Goal: Task Accomplishment & Management: Manage account settings

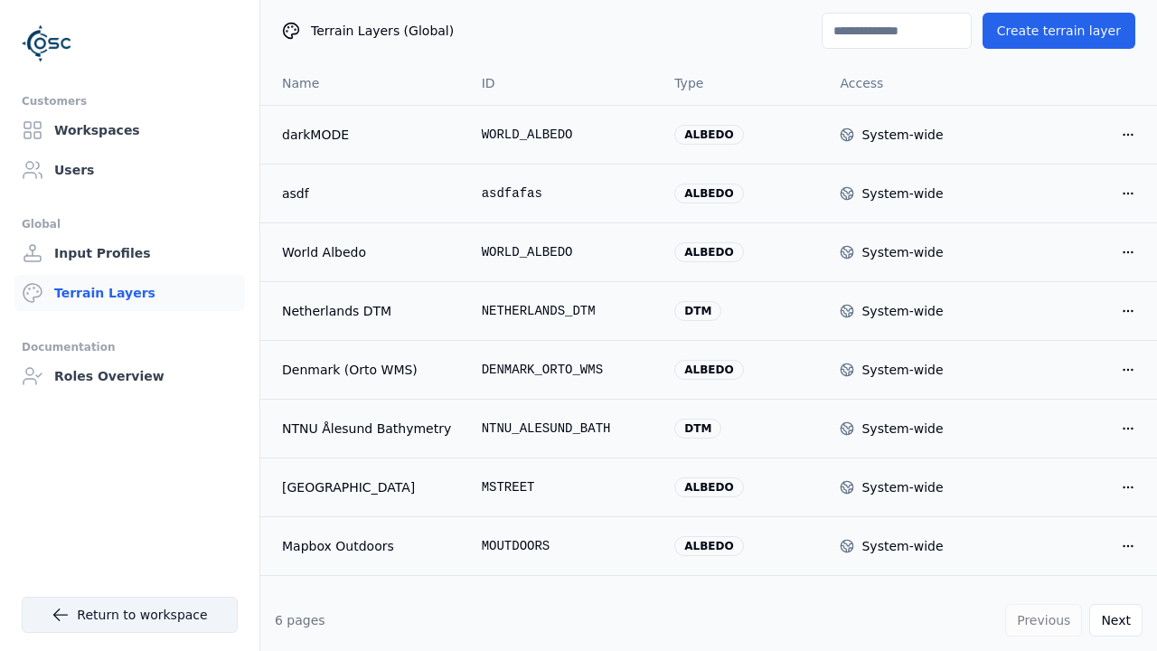
click at [90, 598] on link "Return to workspace" at bounding box center [130, 615] width 216 height 36
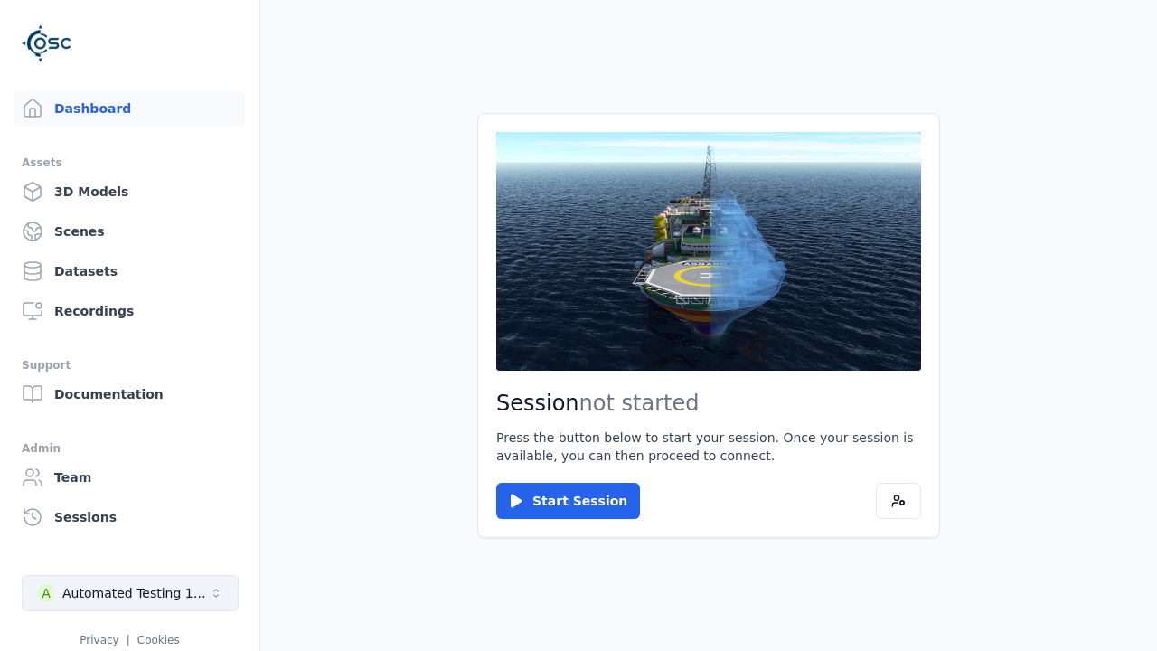
click at [93, 598] on div "Automated Testing 1 - Playwright" at bounding box center [135, 593] width 146 height 18
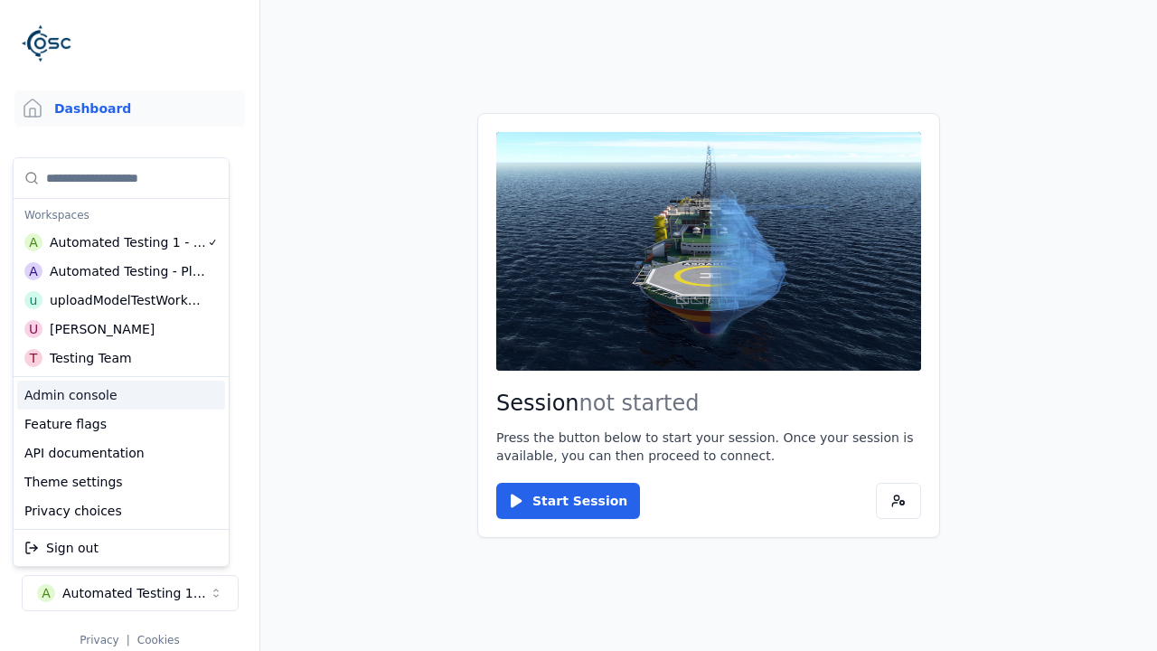
click at [123, 408] on div "Admin console" at bounding box center [121, 395] width 208 height 29
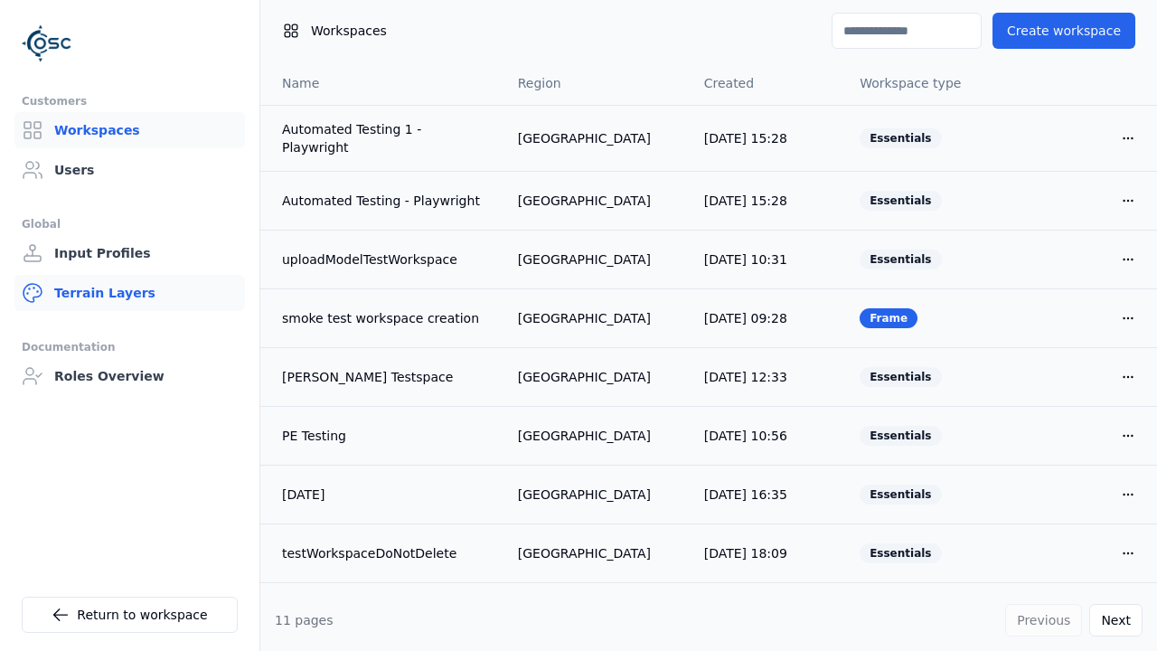
drag, startPoint x: 168, startPoint y: 296, endPoint x: 184, endPoint y: 285, distance: 19.6
click at [169, 296] on link "Terrain Layers" at bounding box center [129, 293] width 231 height 36
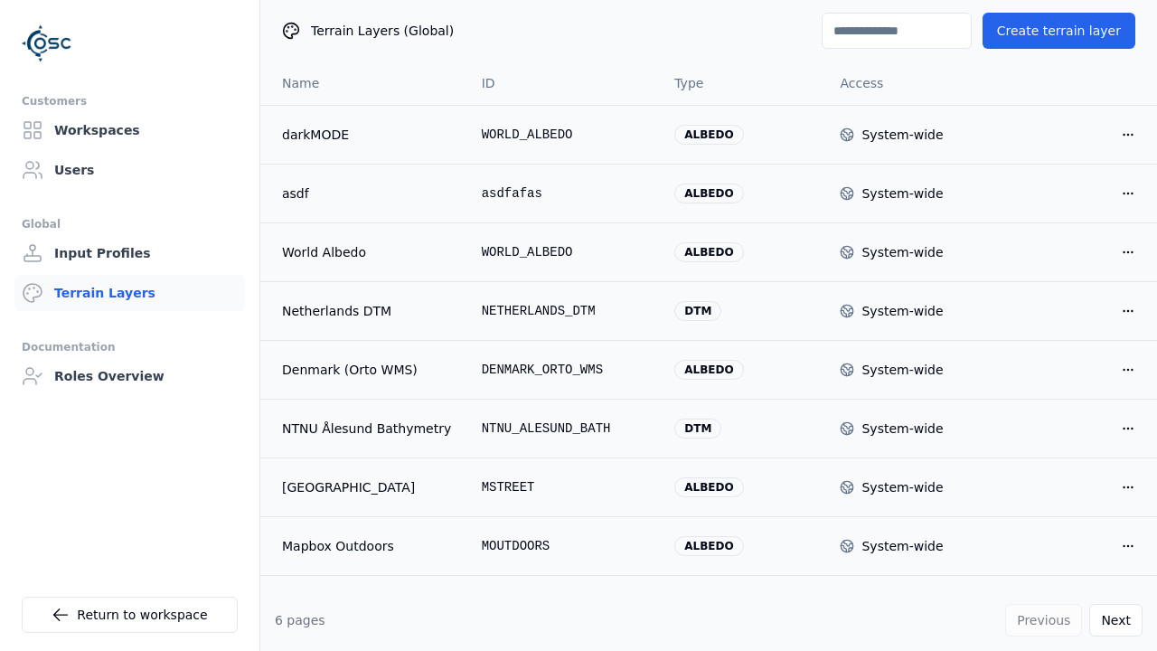
click at [857, 36] on input at bounding box center [897, 31] width 150 height 36
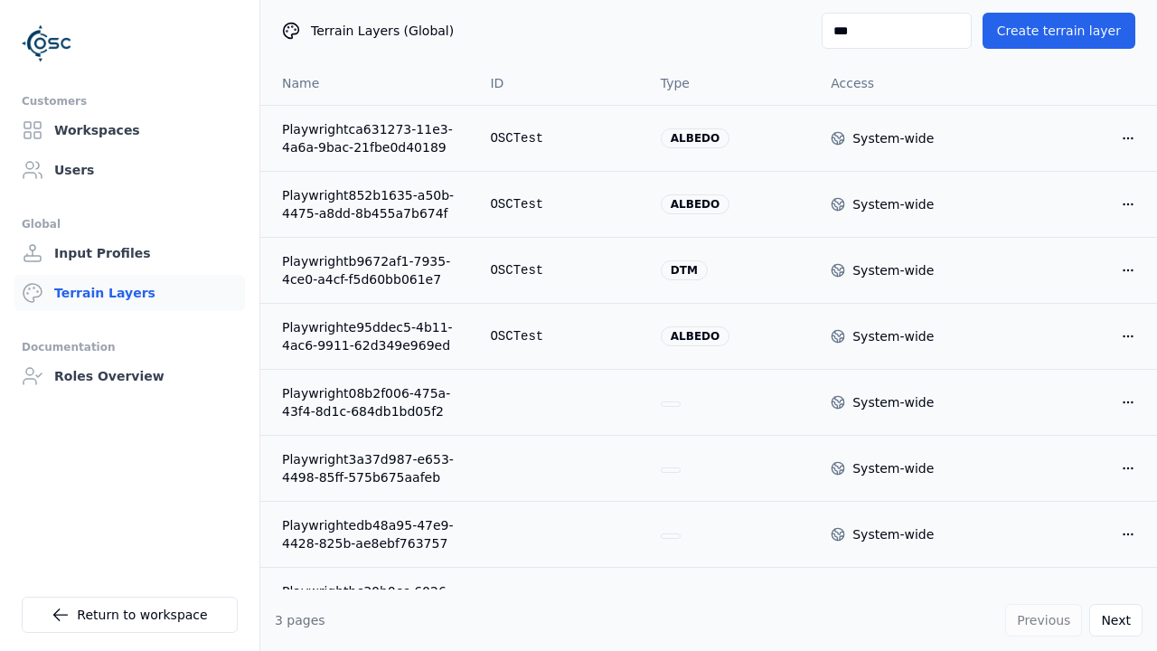
type input "***"
click at [1117, 134] on html "Customers Workspaces Users Global Input Profiles Terrain Layers Documentation R…" at bounding box center [578, 325] width 1157 height 651
click at [1080, 197] on div "Delete" at bounding box center [1069, 203] width 107 height 29
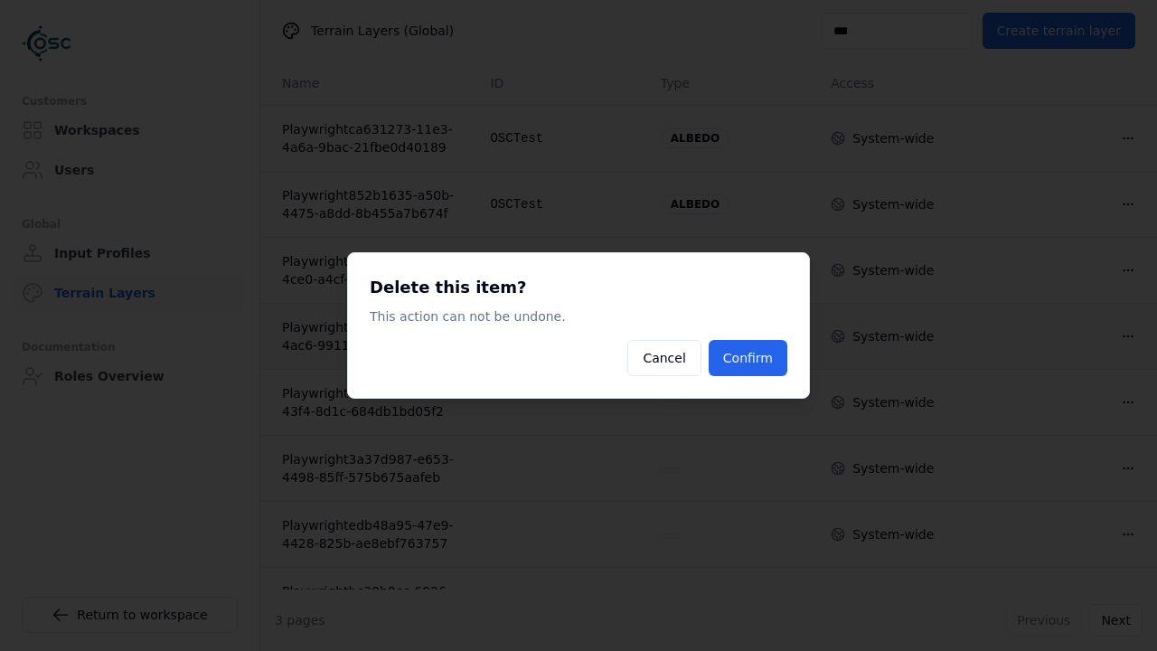
click at [728, 366] on button "Confirm" at bounding box center [748, 358] width 79 height 36
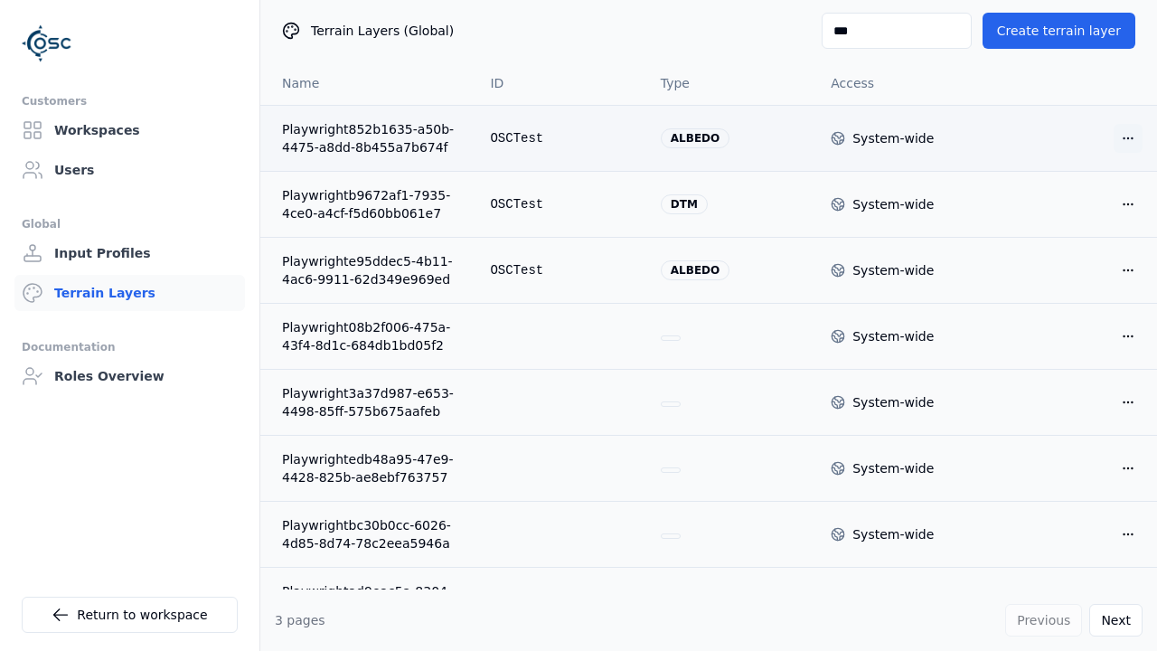
click at [1123, 133] on html "Customers Workspaces Users Global Input Profiles Terrain Layers Documentation R…" at bounding box center [578, 325] width 1157 height 651
click at [1074, 204] on div "Delete" at bounding box center [1069, 203] width 107 height 29
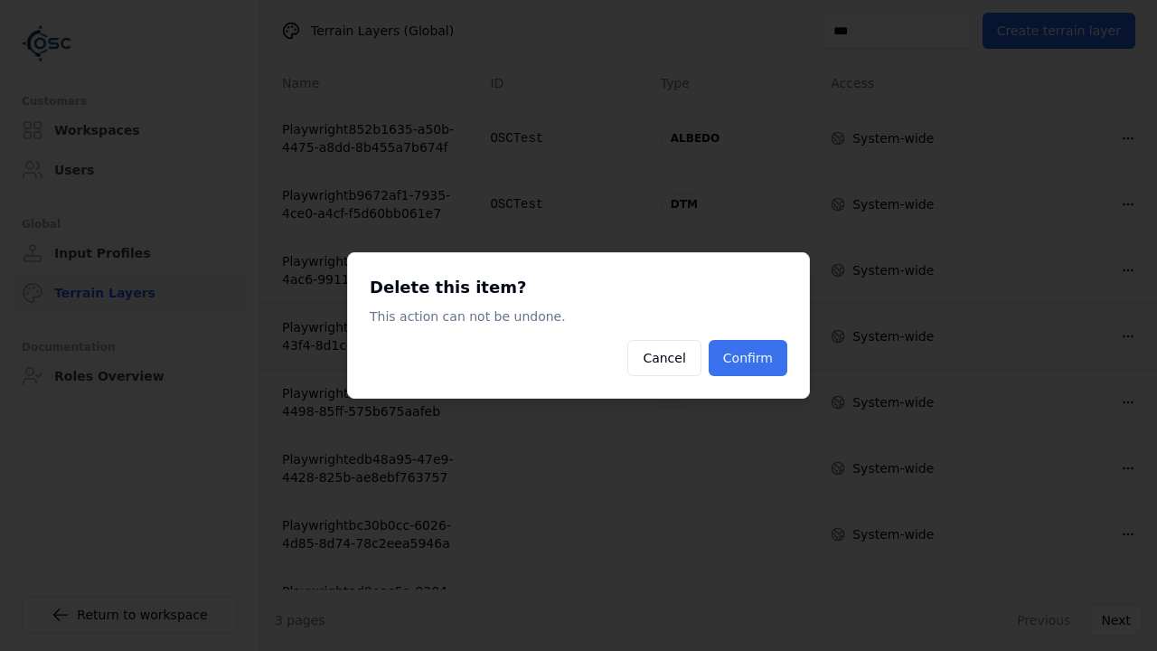
click at [748, 353] on button "Confirm" at bounding box center [748, 358] width 79 height 36
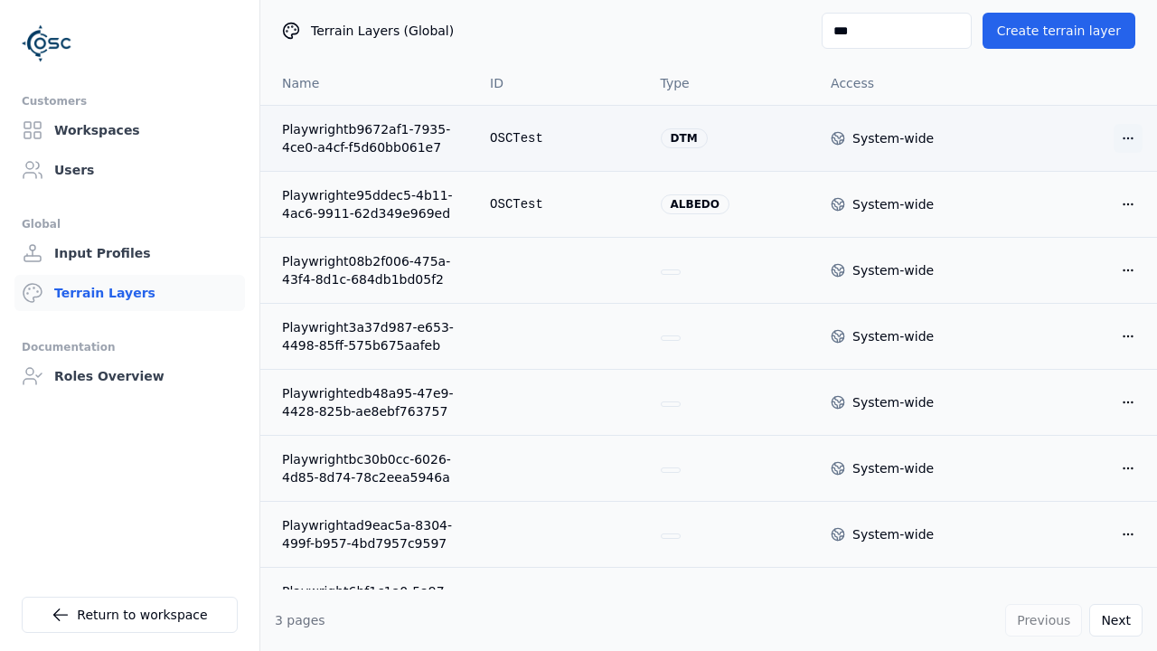
click at [1121, 142] on html "Customers Workspaces Users Global Input Profiles Terrain Layers Documentation R…" at bounding box center [578, 325] width 1157 height 651
click at [1098, 203] on div "Delete" at bounding box center [1069, 203] width 107 height 29
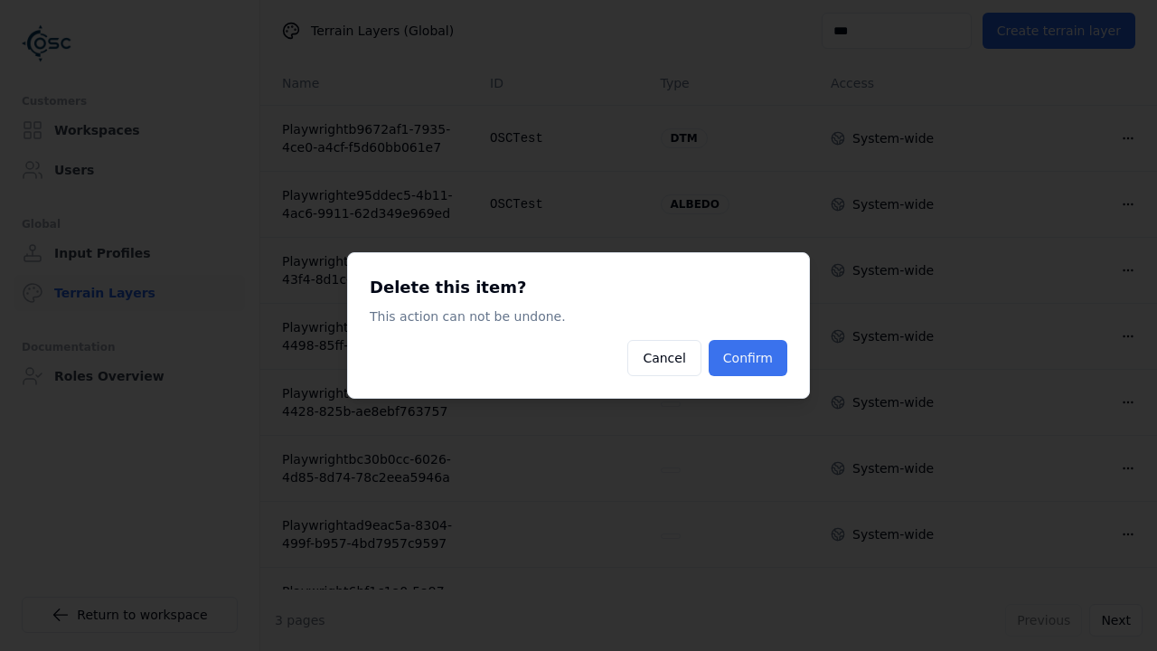
click at [759, 349] on button "Confirm" at bounding box center [748, 358] width 79 height 36
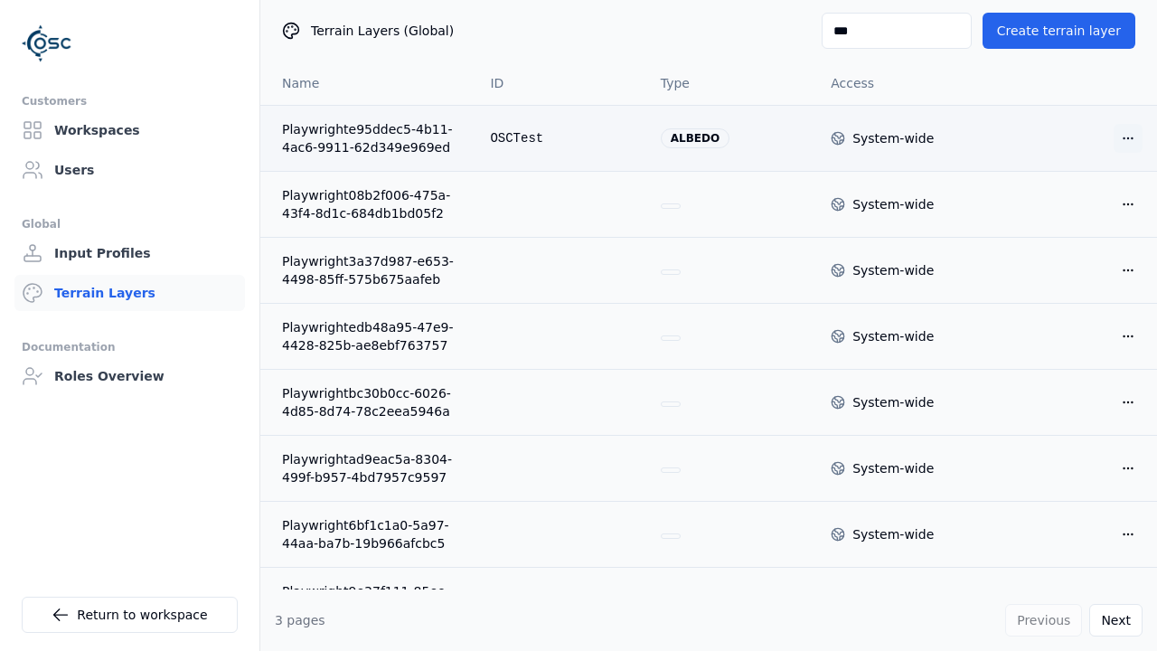
click at [1108, 135] on html "Customers Workspaces Users Global Input Profiles Terrain Layers Documentation R…" at bounding box center [578, 325] width 1157 height 651
click at [1061, 202] on div "Delete" at bounding box center [1069, 203] width 107 height 29
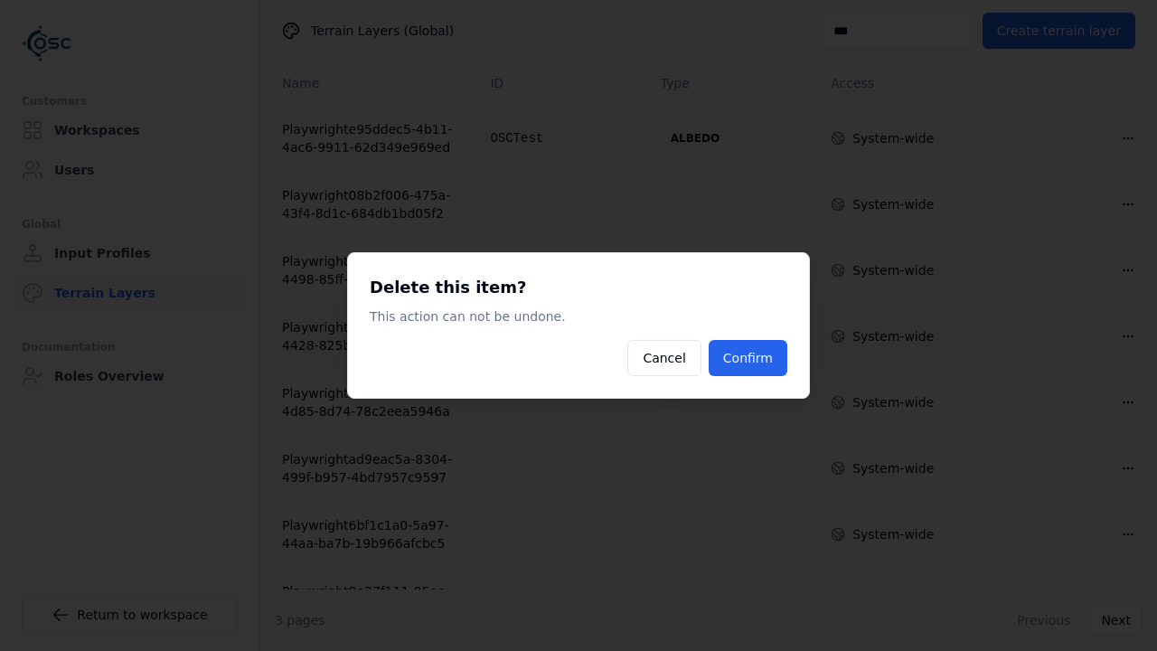
click at [771, 341] on button "Confirm" at bounding box center [748, 358] width 79 height 36
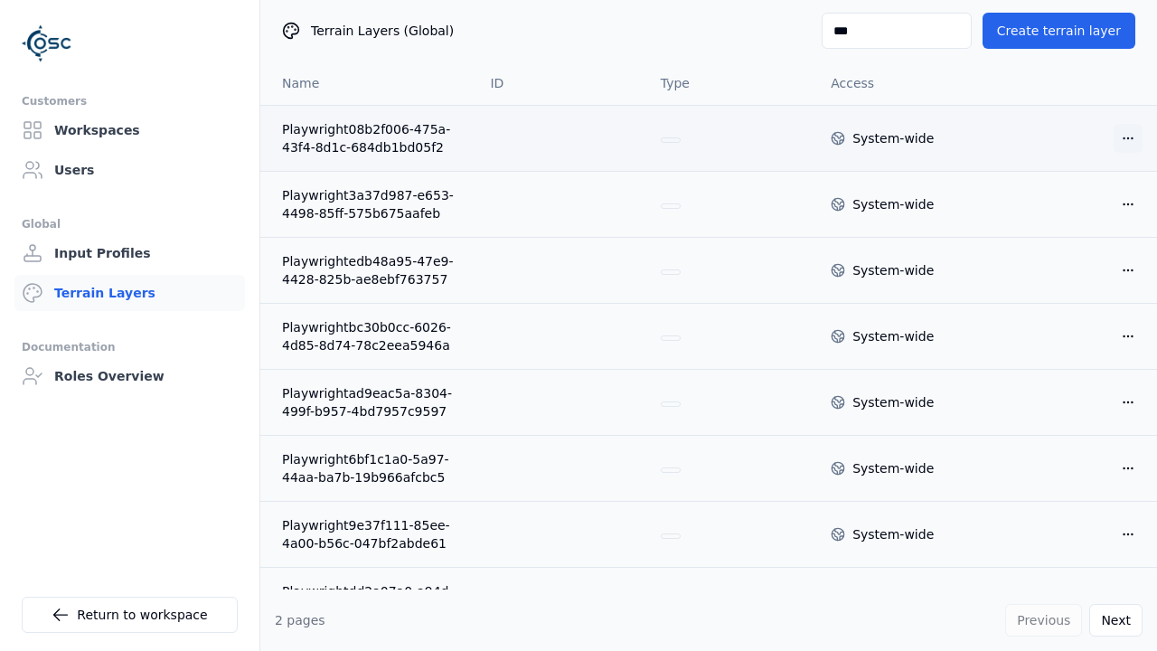
click at [1107, 135] on html "Customers Workspaces Users Global Input Profiles Terrain Layers Documentation R…" at bounding box center [578, 325] width 1157 height 651
click at [1058, 198] on div "Delete" at bounding box center [1069, 203] width 107 height 29
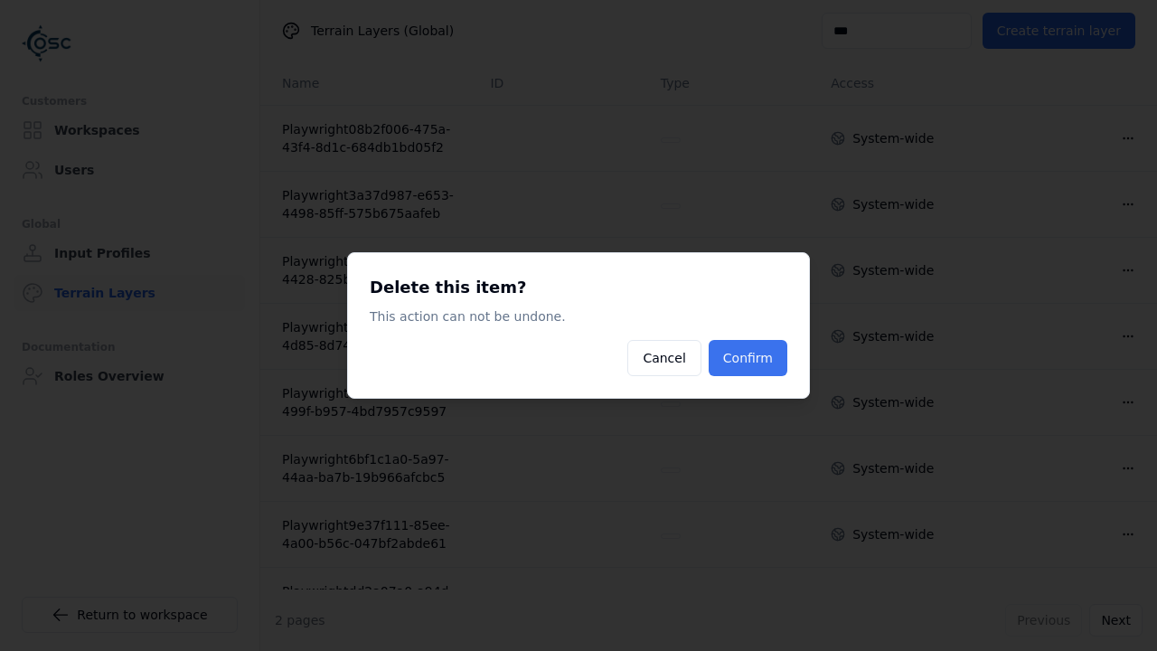
click at [745, 353] on button "Confirm" at bounding box center [748, 358] width 79 height 36
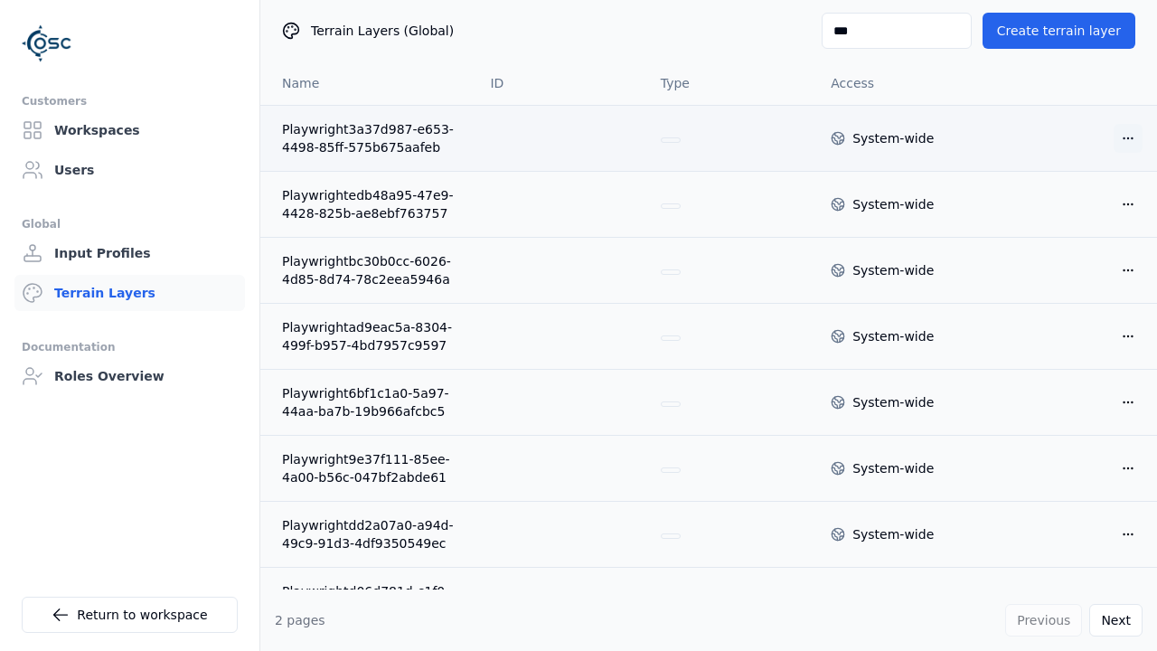
click at [1118, 141] on html "Customers Workspaces Users Global Input Profiles Terrain Layers Documentation R…" at bounding box center [578, 325] width 1157 height 651
click at [1081, 200] on div "Delete" at bounding box center [1069, 203] width 107 height 29
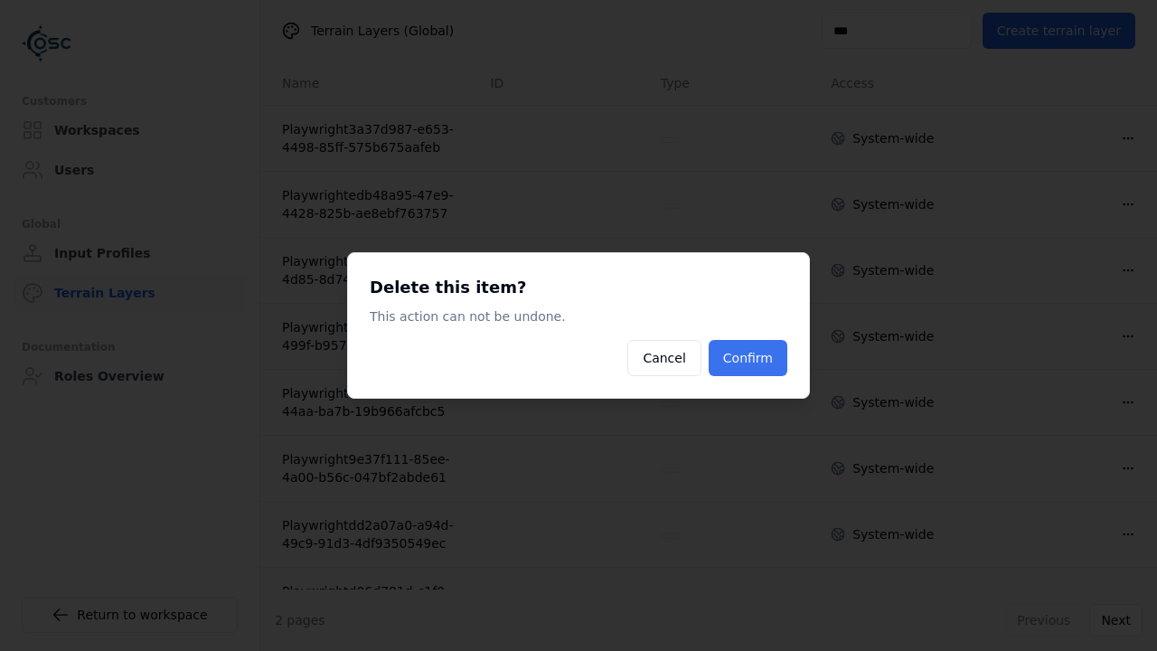
click at [787, 355] on button "Confirm" at bounding box center [748, 358] width 79 height 36
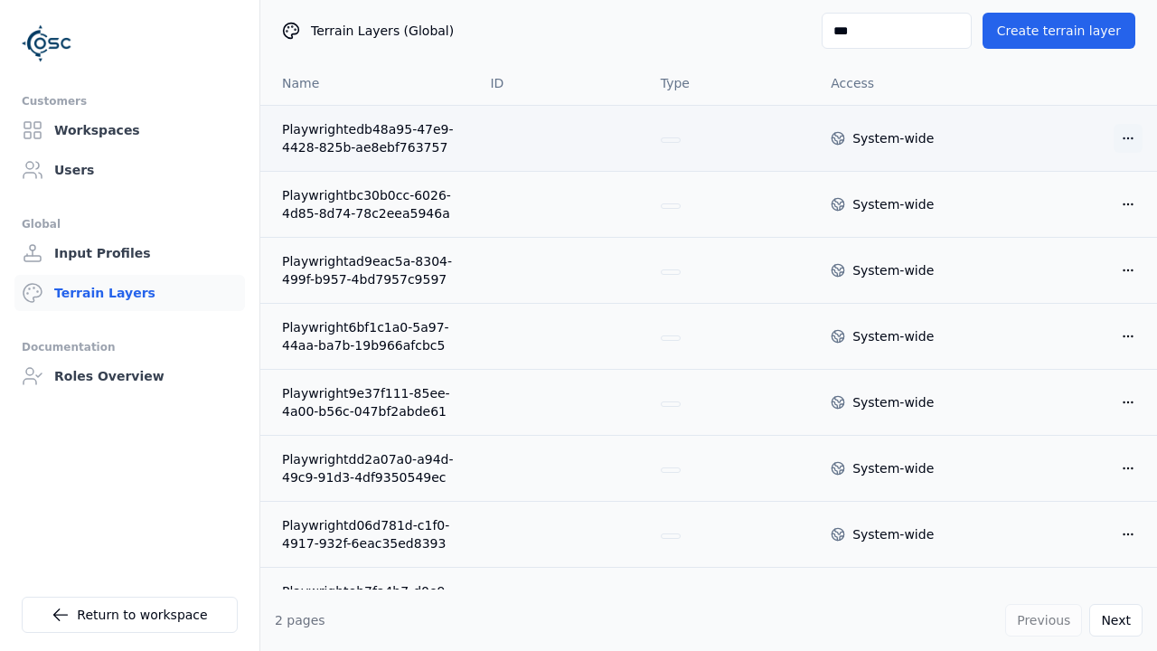
click at [1109, 142] on html "Customers Workspaces Users Global Input Profiles Terrain Layers Documentation R…" at bounding box center [578, 325] width 1157 height 651
click at [1060, 205] on div "Delete" at bounding box center [1069, 203] width 107 height 29
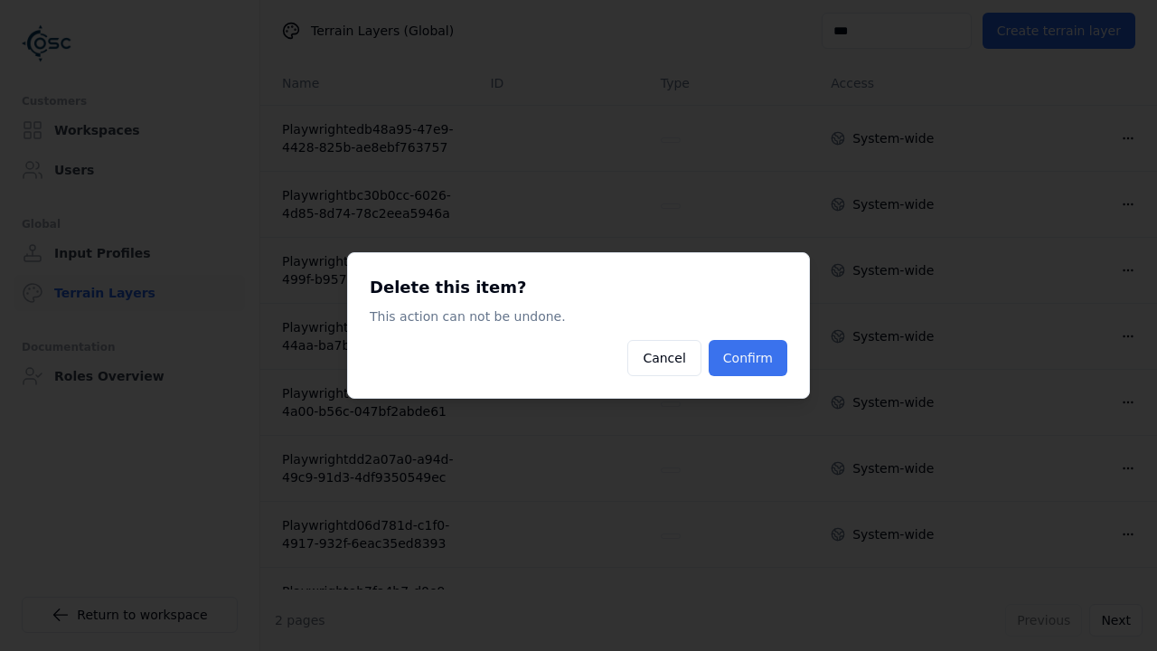
click at [771, 349] on button "Confirm" at bounding box center [748, 358] width 79 height 36
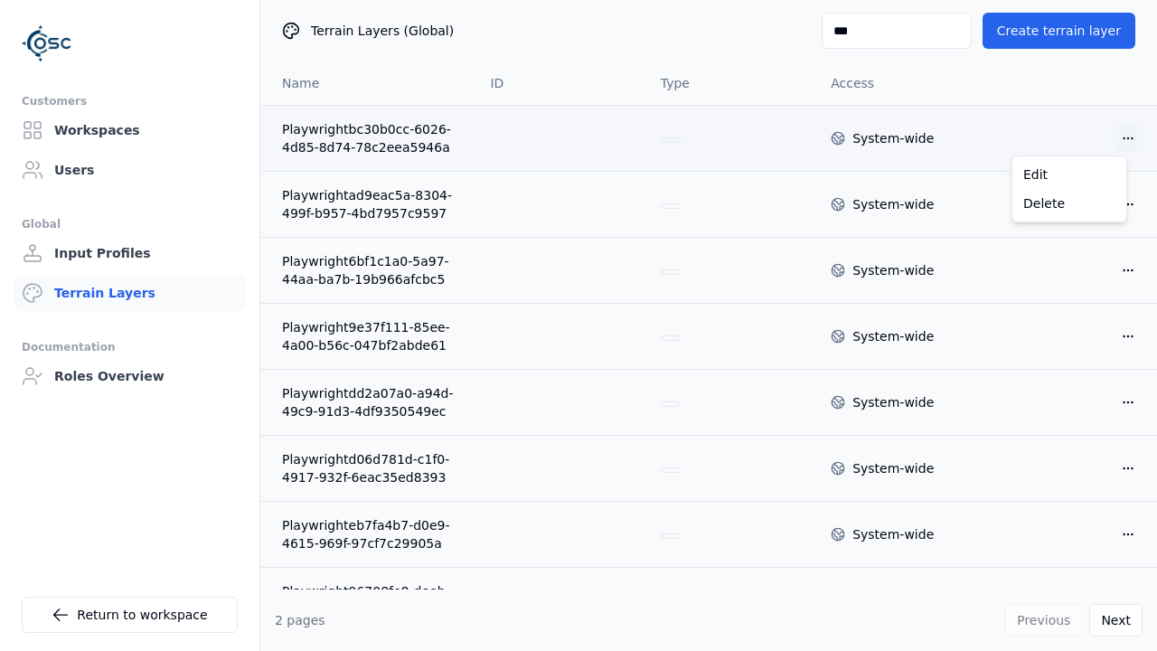
click at [1106, 137] on html "Customers Workspaces Users Global Input Profiles Terrain Layers Documentation R…" at bounding box center [578, 325] width 1157 height 651
click at [1087, 203] on div "Delete" at bounding box center [1069, 203] width 107 height 29
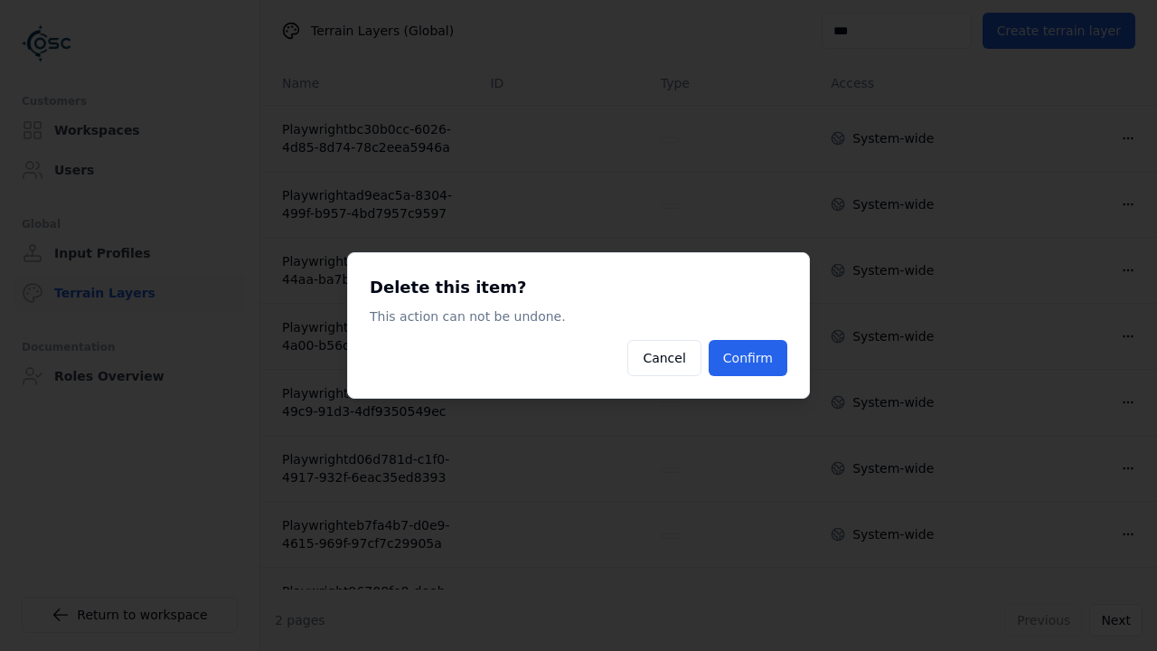
click at [772, 335] on div "Delete this item? This action can not be undone. Cancel Confirm" at bounding box center [578, 325] width 463 height 146
click at [763, 346] on button "Confirm" at bounding box center [748, 358] width 79 height 36
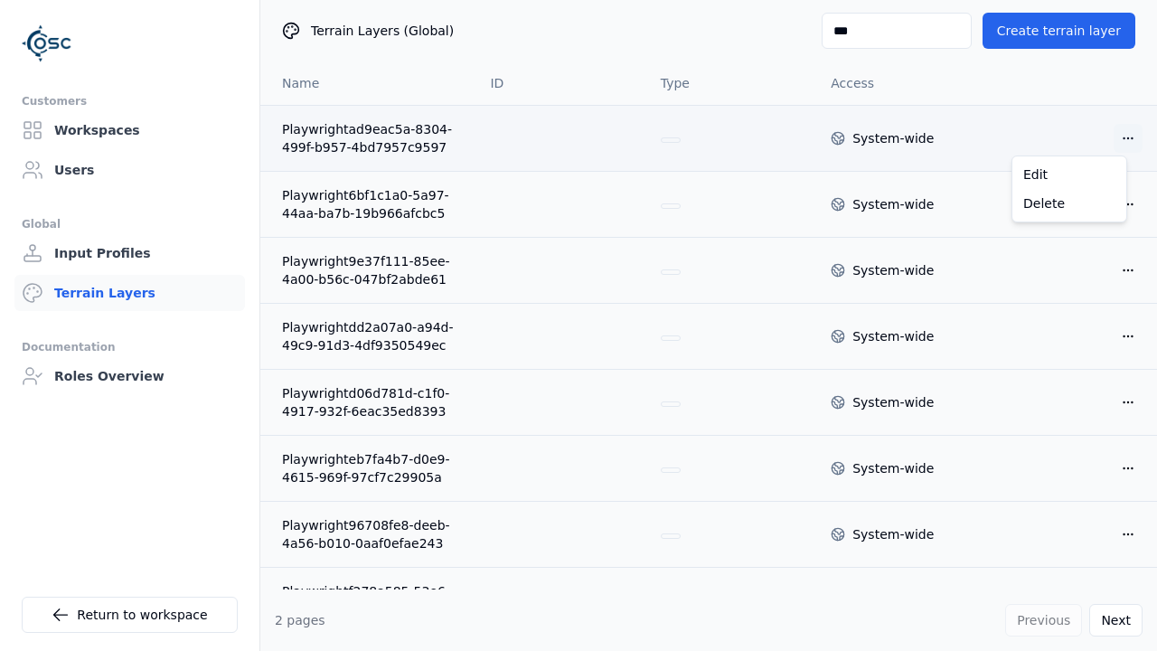
click at [1113, 146] on html "Customers Workspaces Users Global Input Profiles Terrain Layers Documentation R…" at bounding box center [578, 325] width 1157 height 651
click at [1065, 202] on div "Delete" at bounding box center [1069, 203] width 107 height 29
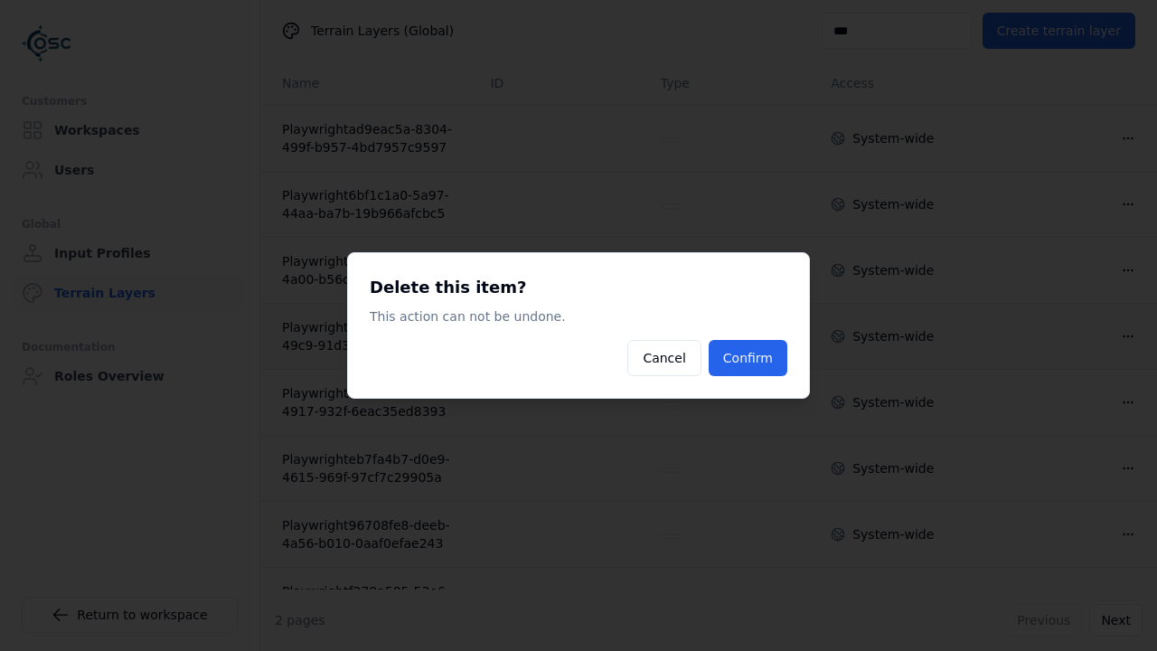
click at [751, 350] on button "Confirm" at bounding box center [748, 358] width 79 height 36
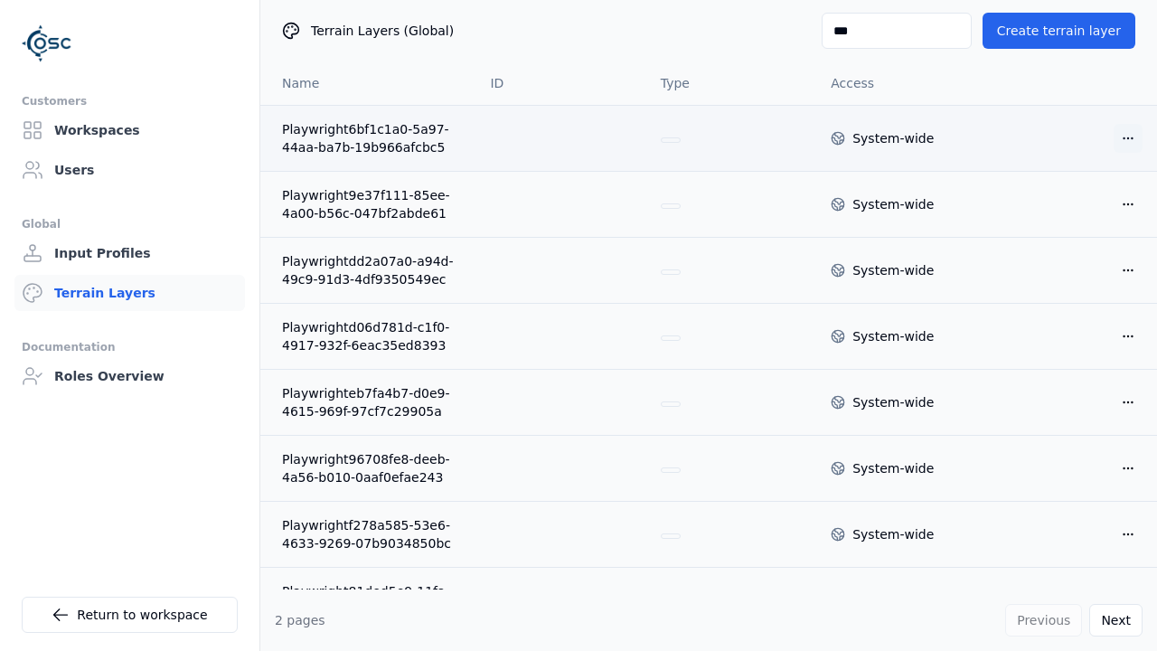
click at [1110, 134] on html "Customers Workspaces Users Global Input Profiles Terrain Layers Documentation R…" at bounding box center [578, 325] width 1157 height 651
click at [1058, 210] on div "Delete" at bounding box center [1069, 203] width 107 height 29
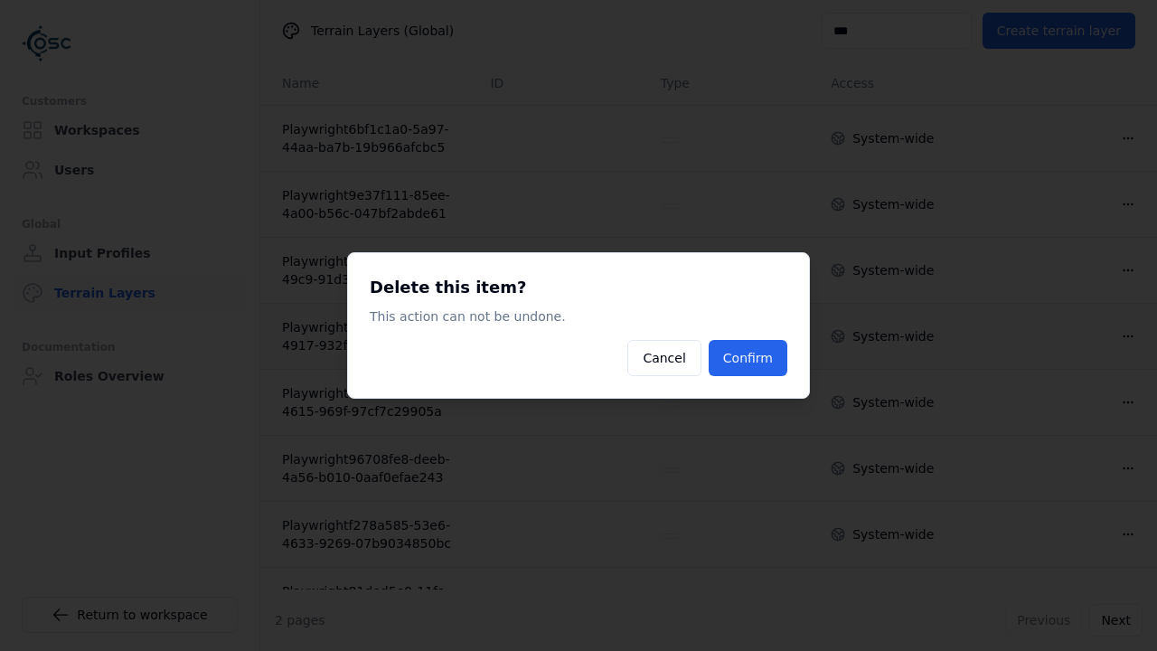
drag, startPoint x: 762, startPoint y: 344, endPoint x: 770, endPoint y: 337, distance: 10.9
click at [761, 344] on button "Confirm" at bounding box center [748, 358] width 79 height 36
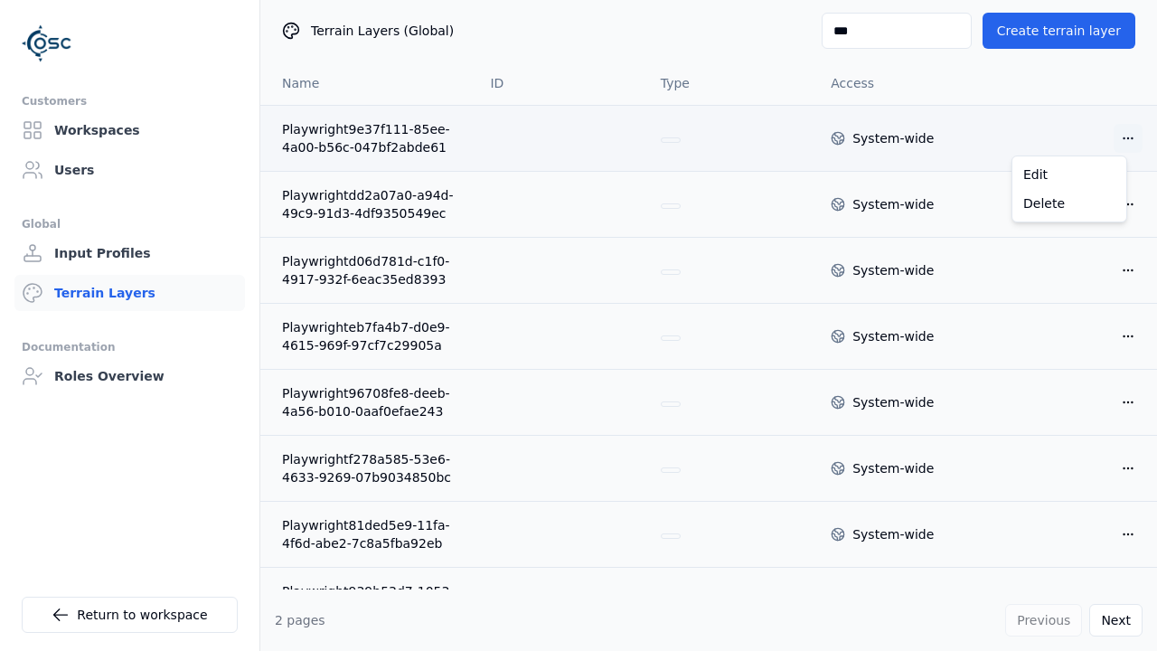
click at [1108, 127] on html "Customers Workspaces Users Global Input Profiles Terrain Layers Documentation R…" at bounding box center [578, 325] width 1157 height 651
click at [1060, 212] on div "Delete" at bounding box center [1069, 203] width 107 height 29
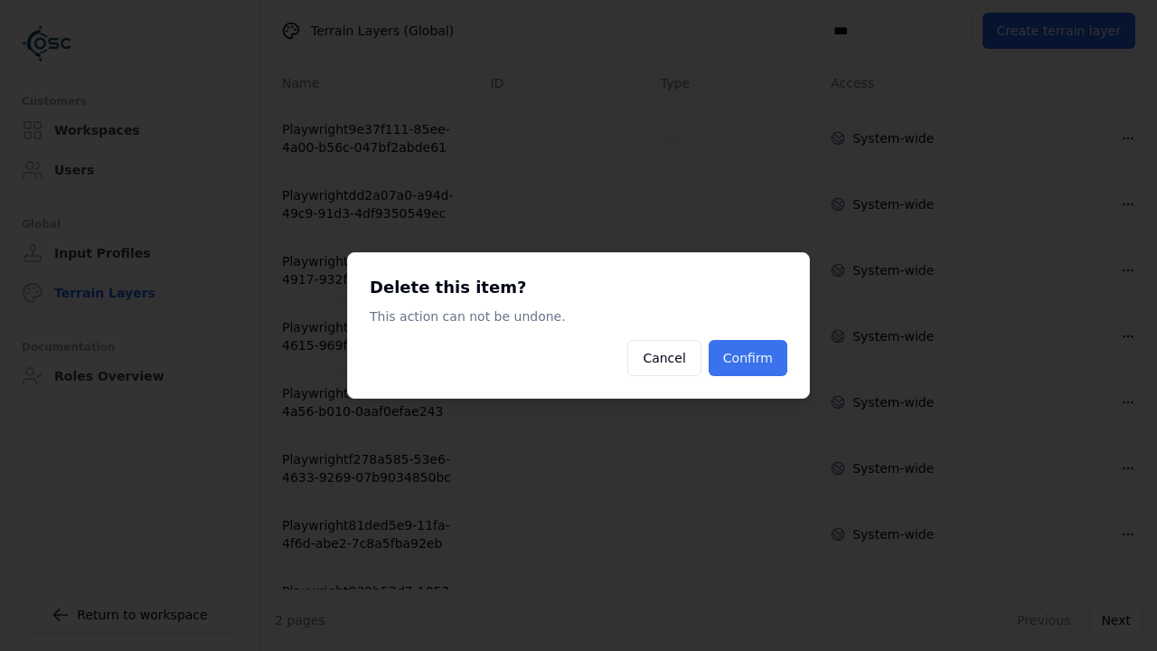
click at [759, 350] on button "Confirm" at bounding box center [748, 358] width 79 height 36
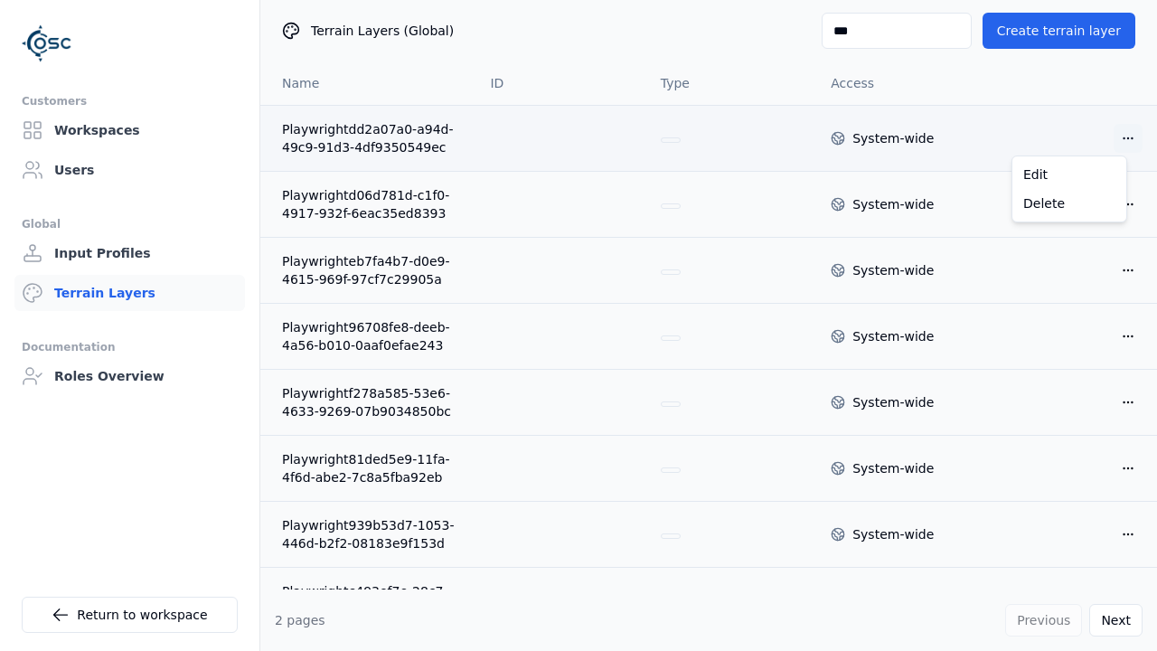
click at [1119, 138] on html "Customers Workspaces Users Global Input Profiles Terrain Layers Documentation R…" at bounding box center [578, 325] width 1157 height 651
click at [1058, 206] on div "Delete" at bounding box center [1069, 203] width 107 height 29
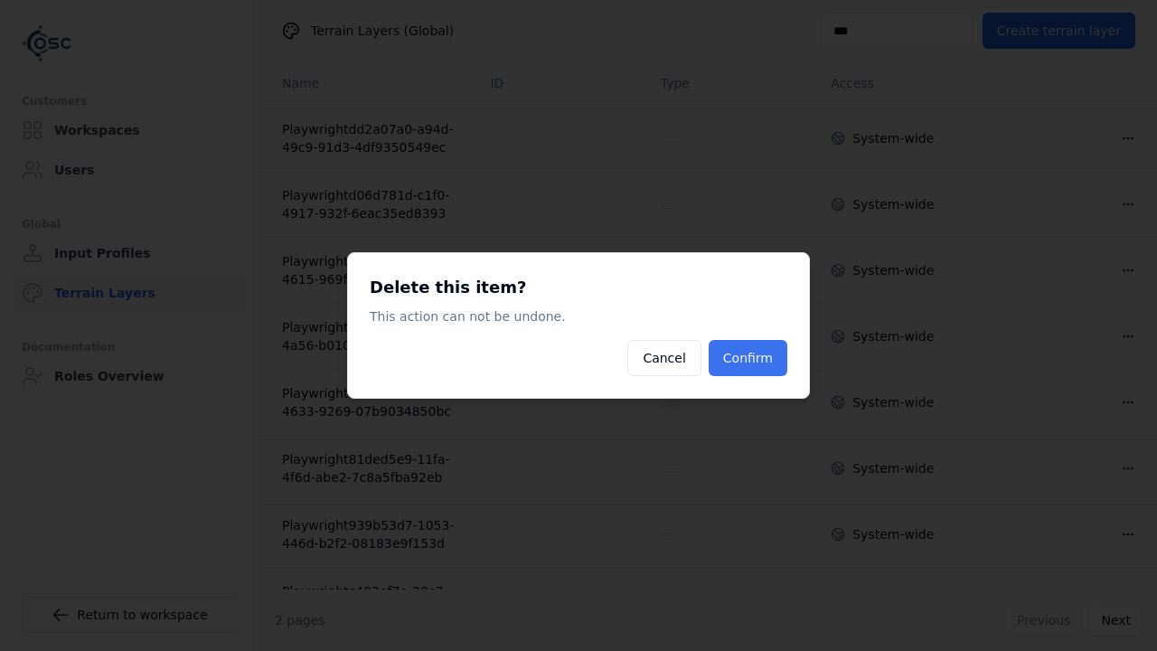
click at [732, 348] on button "Confirm" at bounding box center [748, 358] width 79 height 36
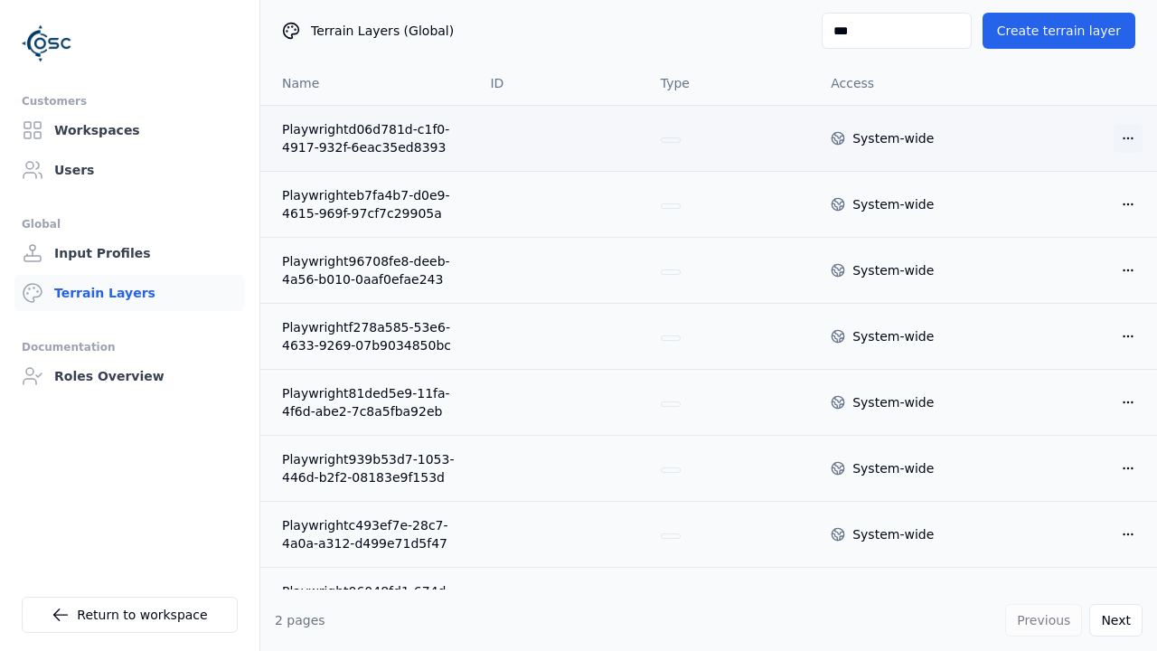
click at [1117, 131] on html "Customers Workspaces Users Global Input Profiles Terrain Layers Documentation R…" at bounding box center [578, 325] width 1157 height 651
click at [1079, 192] on div "Delete" at bounding box center [1069, 203] width 107 height 29
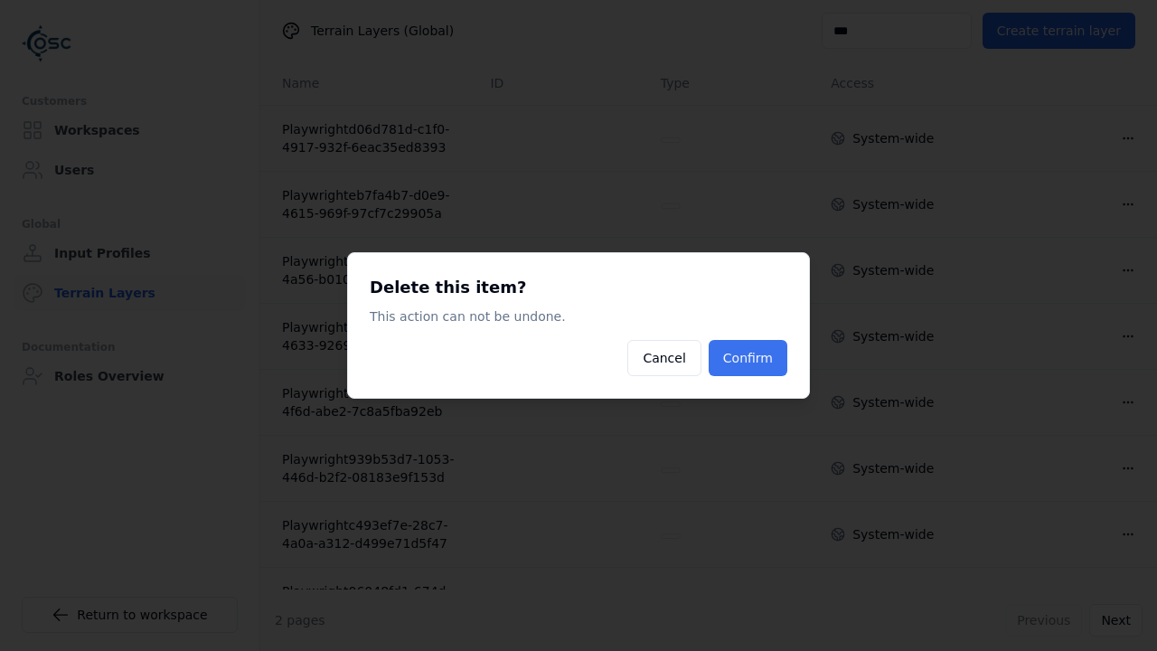
click at [747, 346] on button "Confirm" at bounding box center [748, 358] width 79 height 36
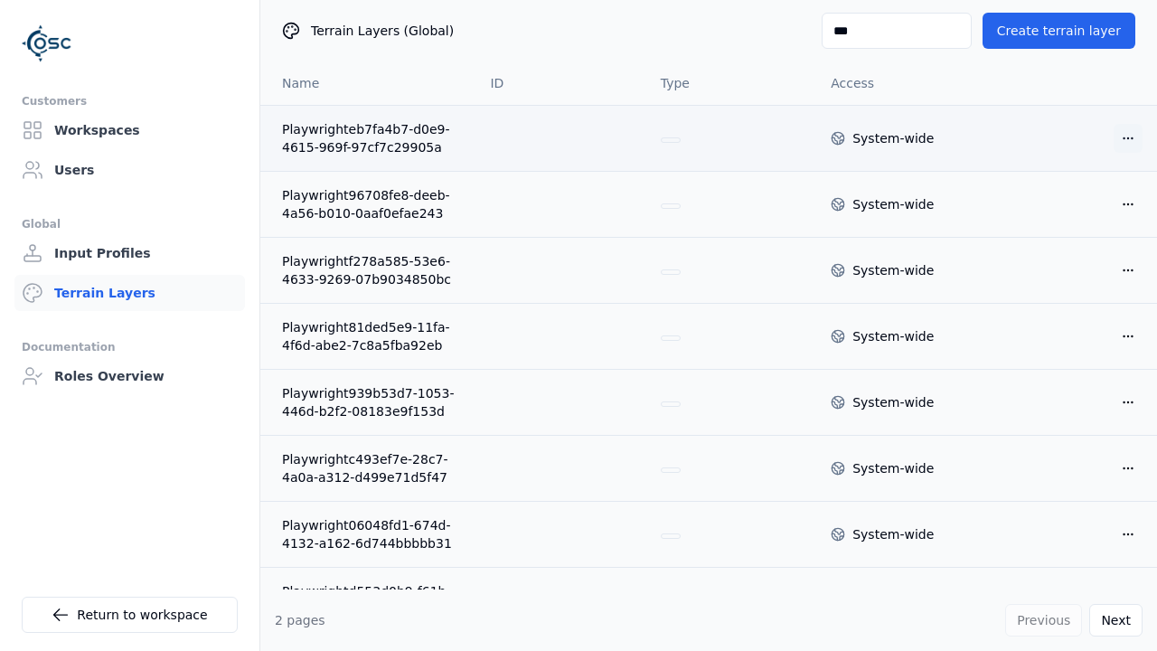
click at [1110, 140] on html "Customers Workspaces Users Global Input Profiles Terrain Layers Documentation R…" at bounding box center [578, 325] width 1157 height 651
click at [1074, 198] on div "Delete" at bounding box center [1069, 203] width 107 height 29
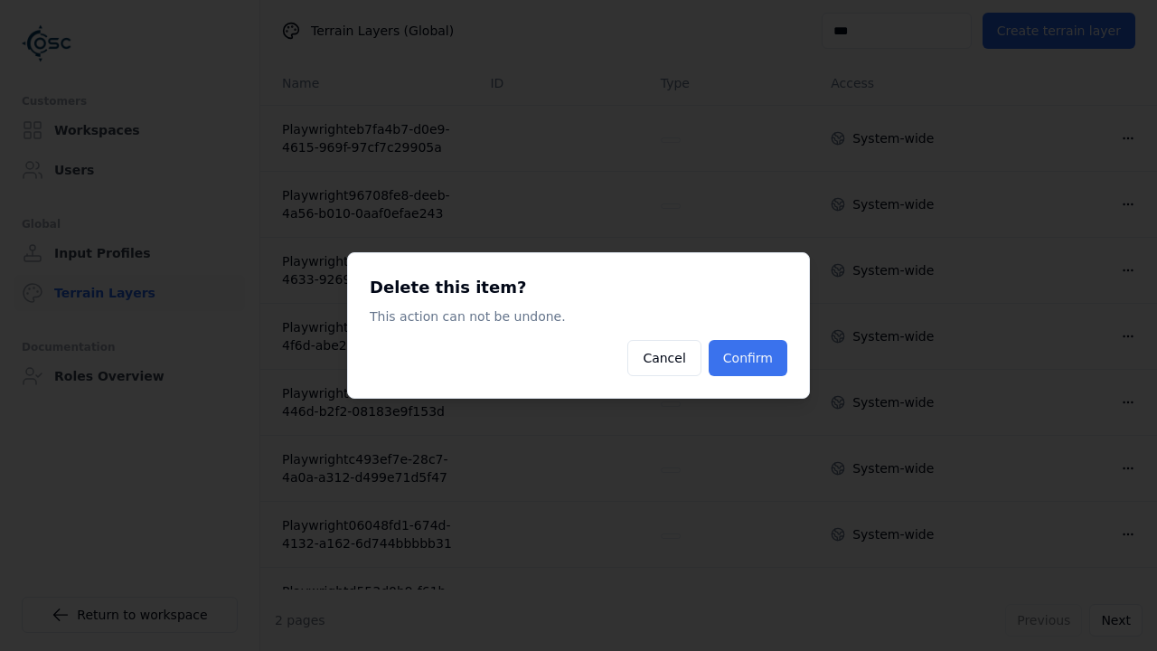
click at [784, 361] on button "Confirm" at bounding box center [748, 358] width 79 height 36
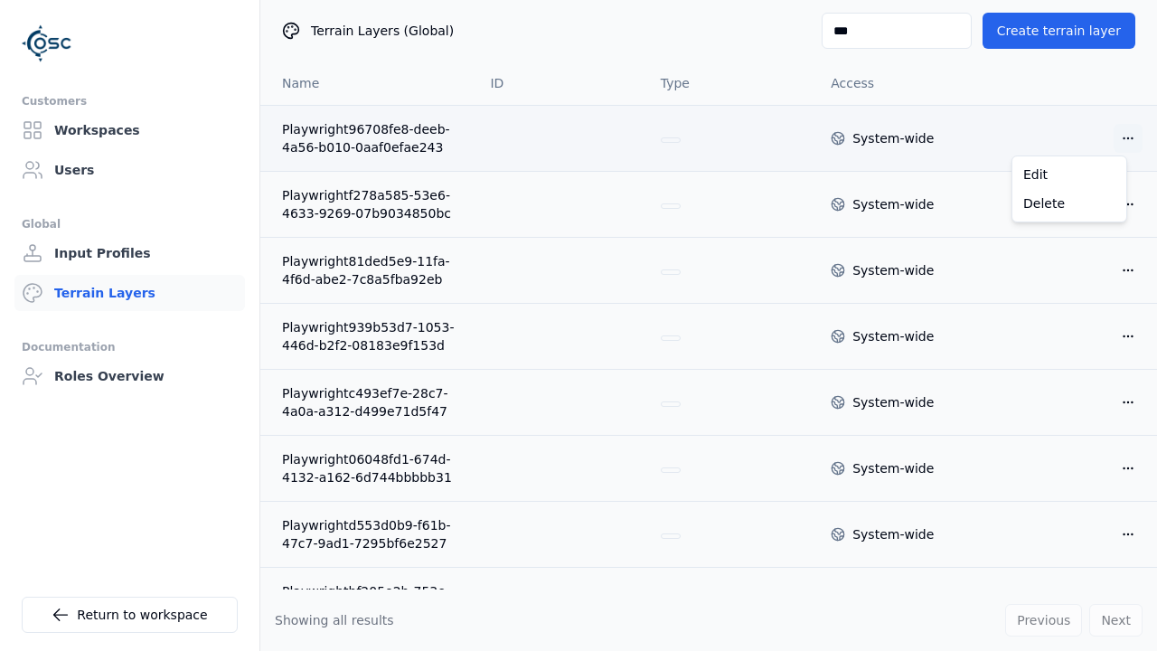
click at [1114, 139] on html "Customers Workspaces Users Global Input Profiles Terrain Layers Documentation R…" at bounding box center [578, 325] width 1157 height 651
click at [1063, 203] on div "Delete" at bounding box center [1069, 203] width 107 height 29
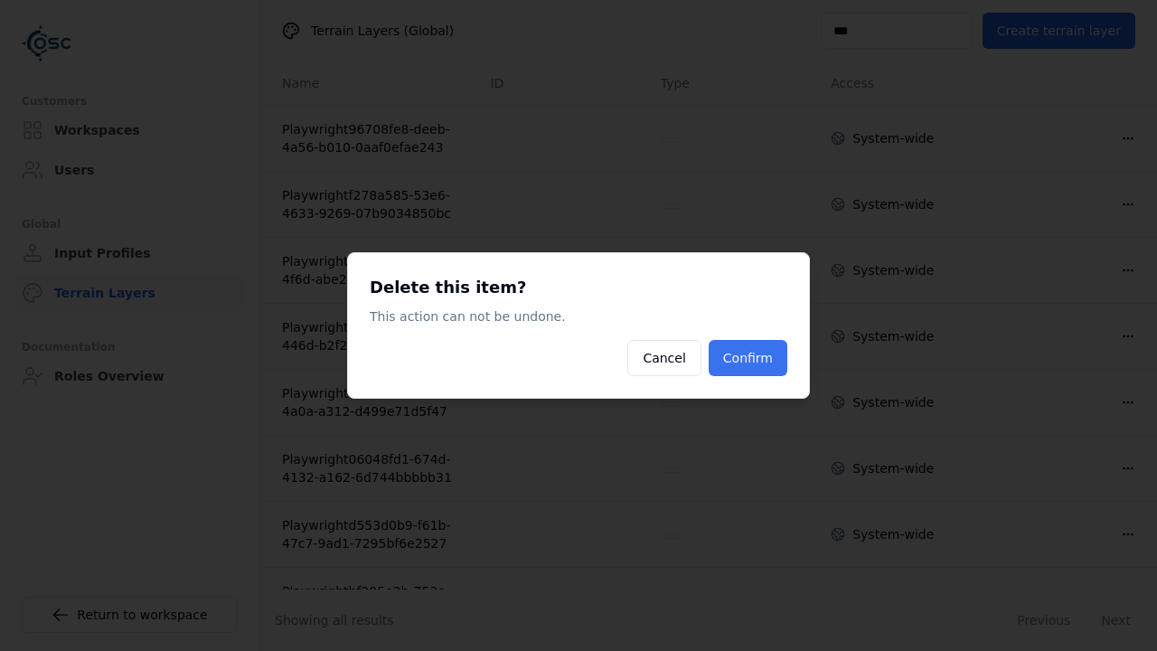
click at [769, 358] on button "Confirm" at bounding box center [748, 358] width 79 height 36
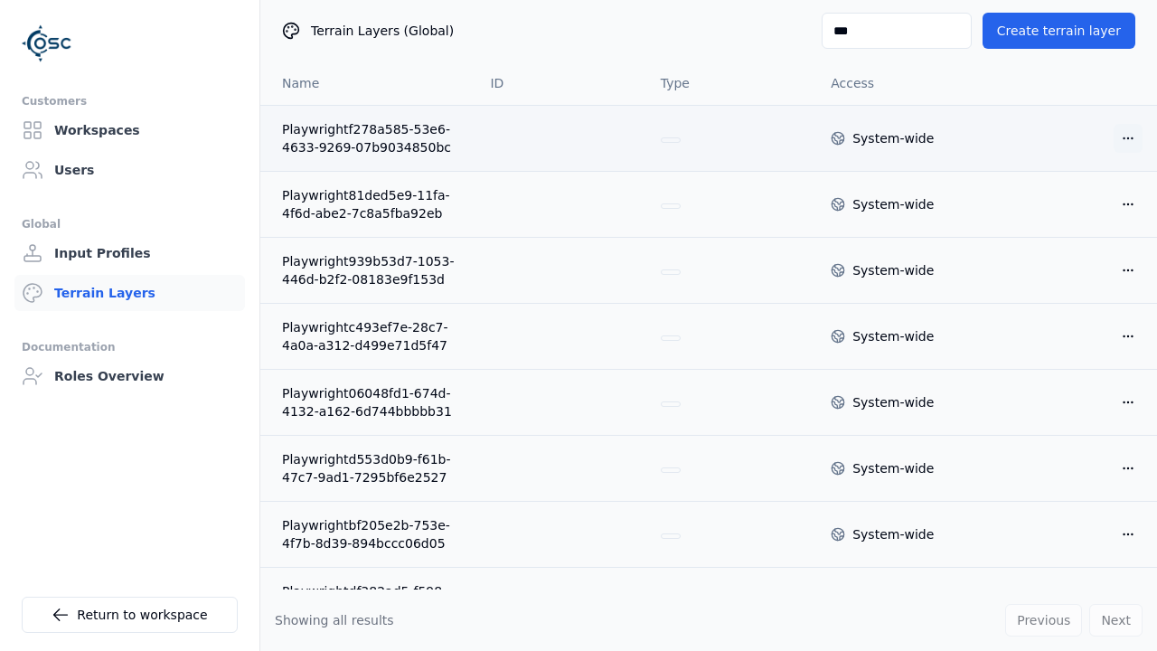
click at [1117, 131] on html "Customers Workspaces Users Global Input Profiles Terrain Layers Documentation R…" at bounding box center [578, 325] width 1157 height 651
click at [1065, 203] on div "Delete" at bounding box center [1069, 203] width 107 height 29
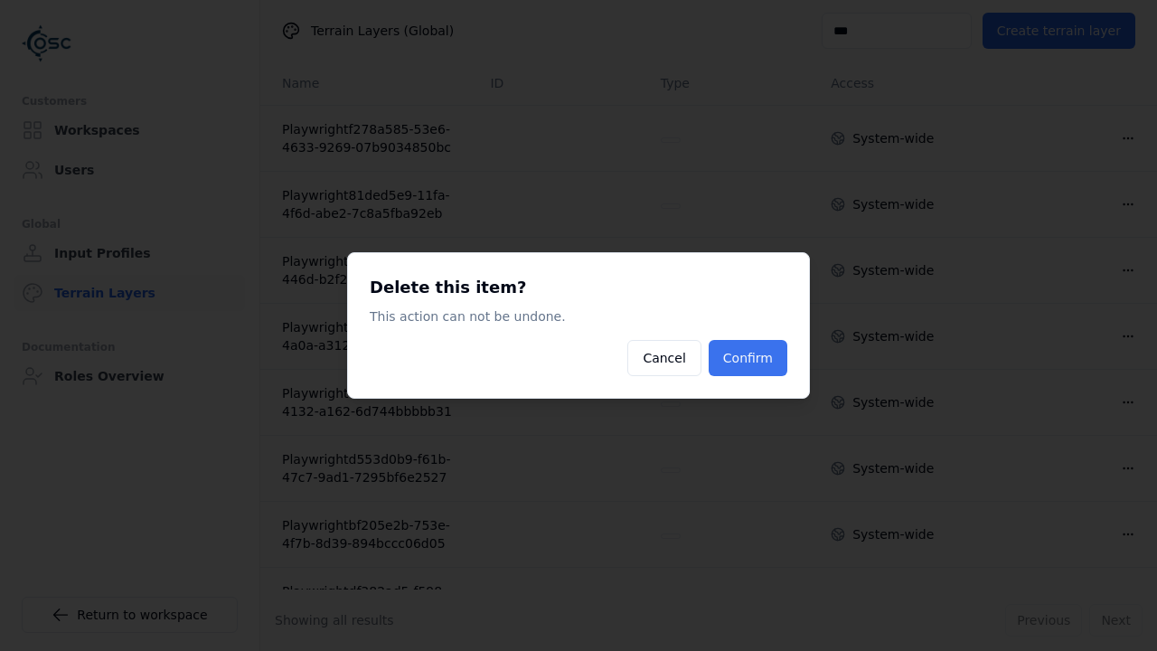
click at [770, 359] on button "Confirm" at bounding box center [748, 358] width 79 height 36
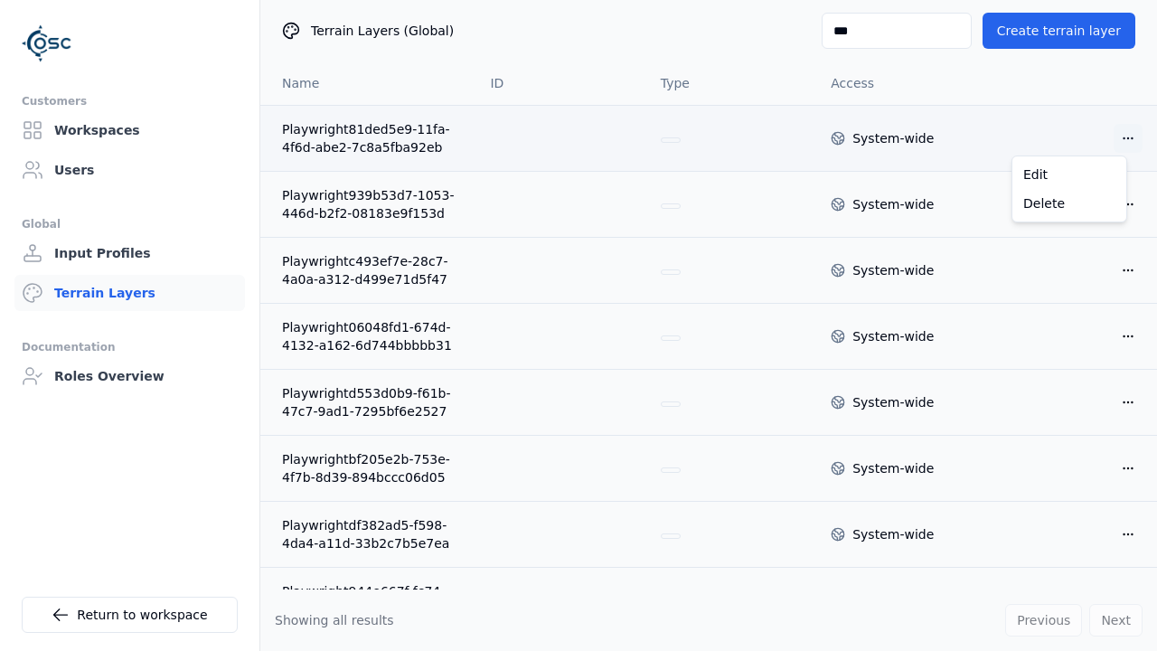
click at [1112, 136] on html "Customers Workspaces Users Global Input Profiles Terrain Layers Documentation R…" at bounding box center [578, 325] width 1157 height 651
click at [1072, 201] on div "Delete" at bounding box center [1069, 203] width 107 height 29
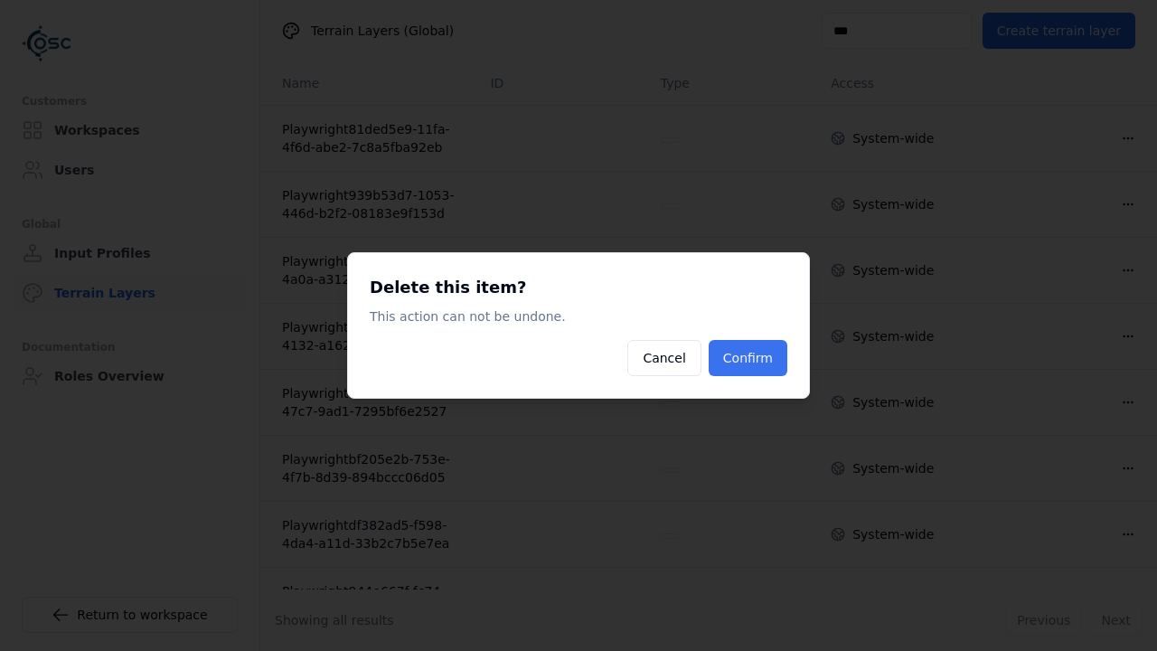
click at [773, 363] on button "Confirm" at bounding box center [748, 358] width 79 height 36
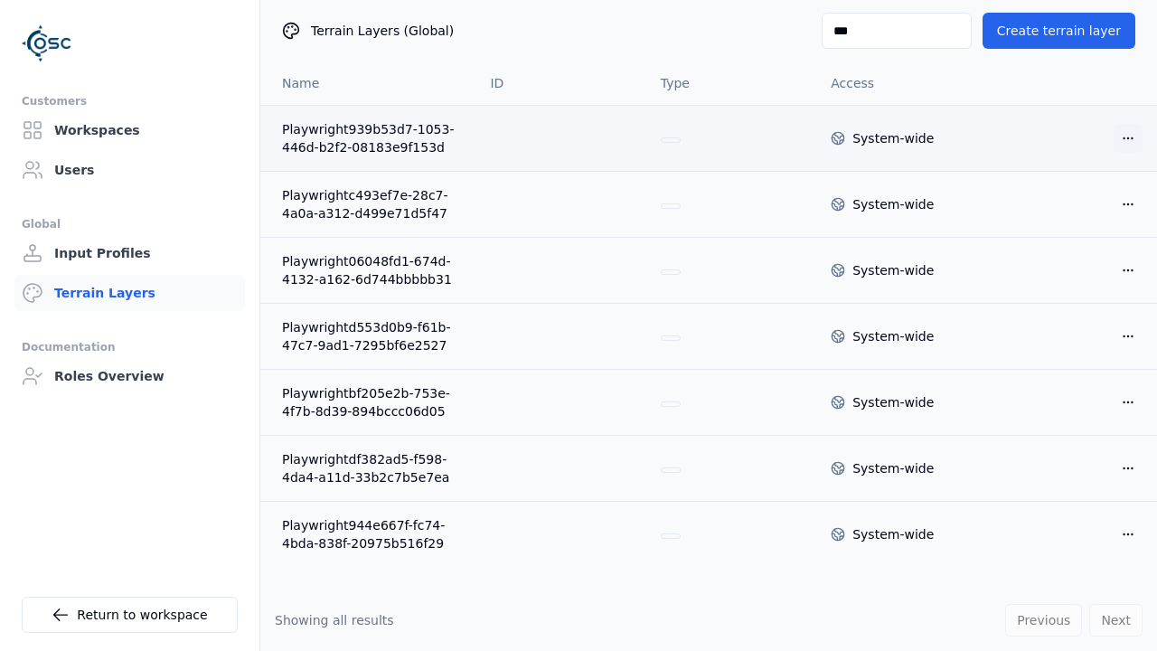
click at [1102, 134] on html "Customers Workspaces Users Global Input Profiles Terrain Layers Documentation R…" at bounding box center [578, 325] width 1157 height 651
click at [1058, 210] on div "Delete" at bounding box center [1069, 203] width 107 height 29
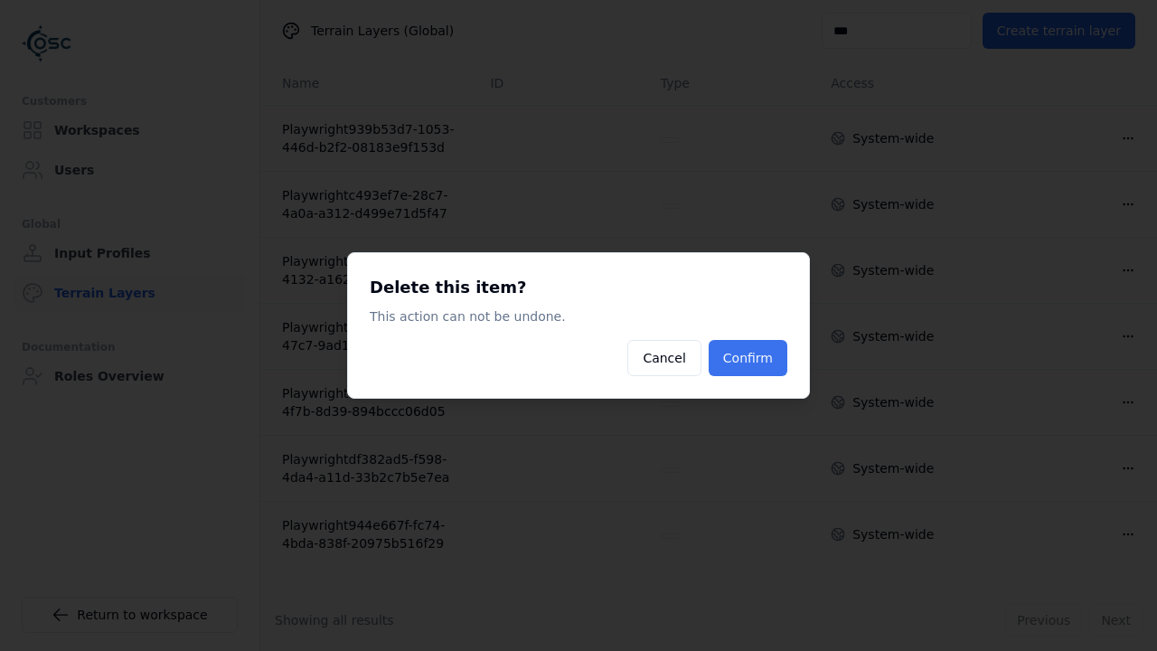
click at [780, 347] on button "Confirm" at bounding box center [748, 358] width 79 height 36
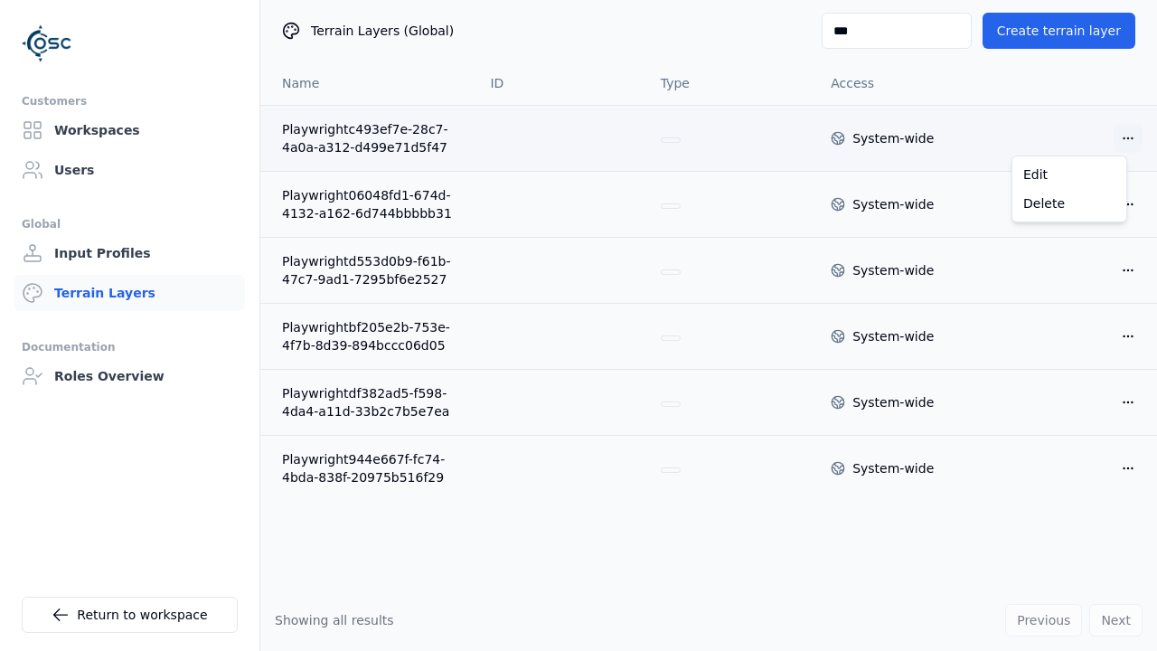
click at [1110, 133] on html "Customers Workspaces Users Global Input Profiles Terrain Layers Documentation R…" at bounding box center [578, 325] width 1157 height 651
click at [1068, 196] on div "Delete" at bounding box center [1069, 203] width 107 height 29
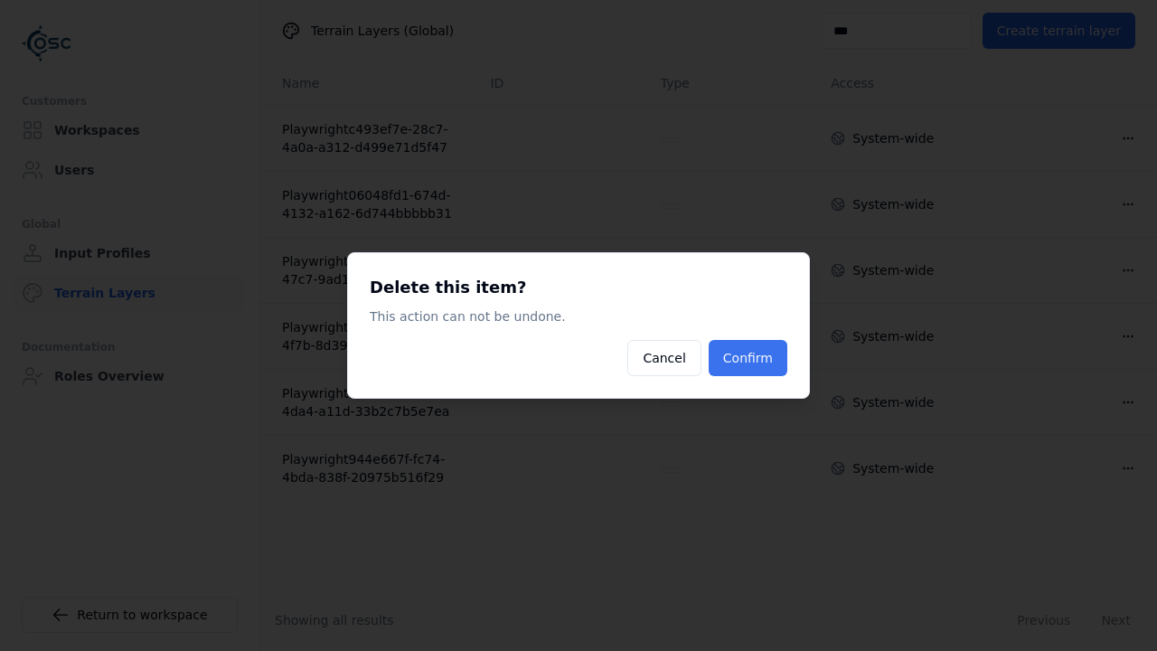
click at [759, 348] on button "Confirm" at bounding box center [748, 358] width 79 height 36
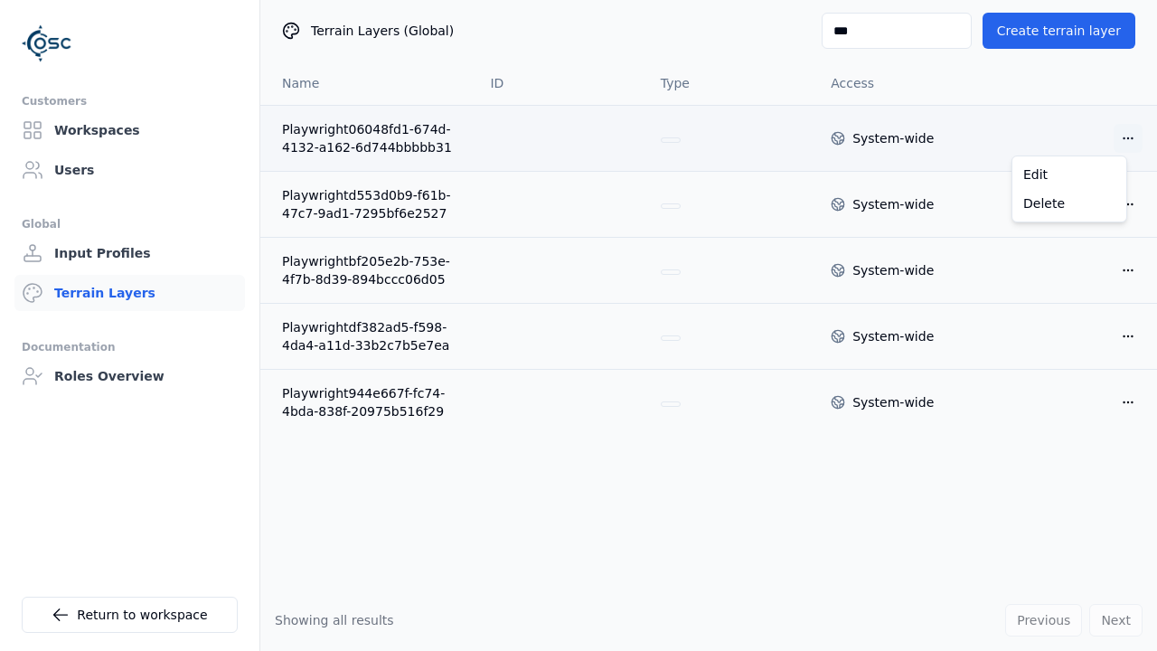
click at [1112, 128] on html "Customers Workspaces Users Global Input Profiles Terrain Layers Documentation R…" at bounding box center [578, 325] width 1157 height 651
click at [1065, 198] on div "Delete" at bounding box center [1069, 203] width 107 height 29
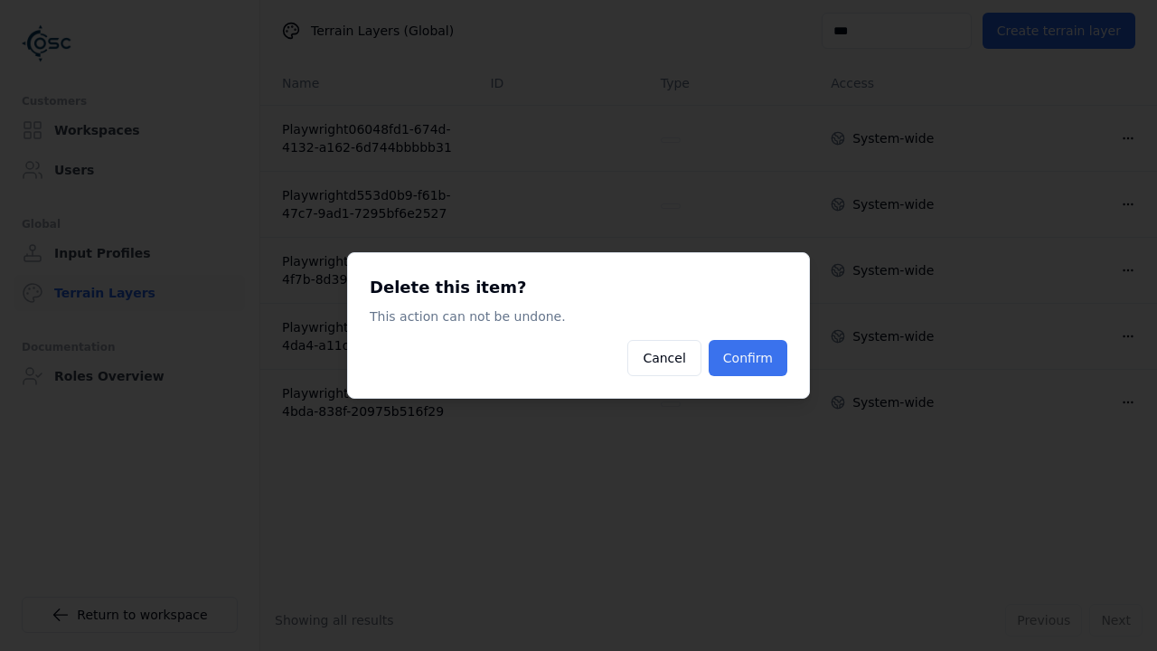
click at [770, 357] on button "Confirm" at bounding box center [748, 358] width 79 height 36
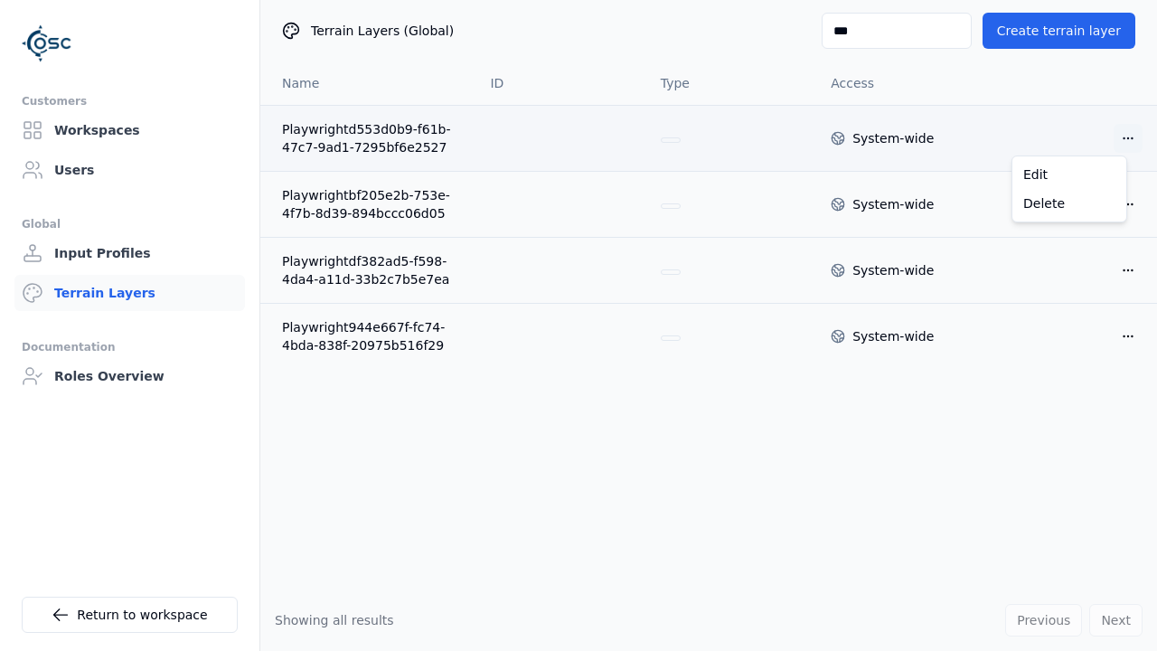
click at [1107, 132] on html "Customers Workspaces Users Global Input Profiles Terrain Layers Documentation R…" at bounding box center [578, 325] width 1157 height 651
click at [1079, 200] on div "Delete" at bounding box center [1069, 203] width 107 height 29
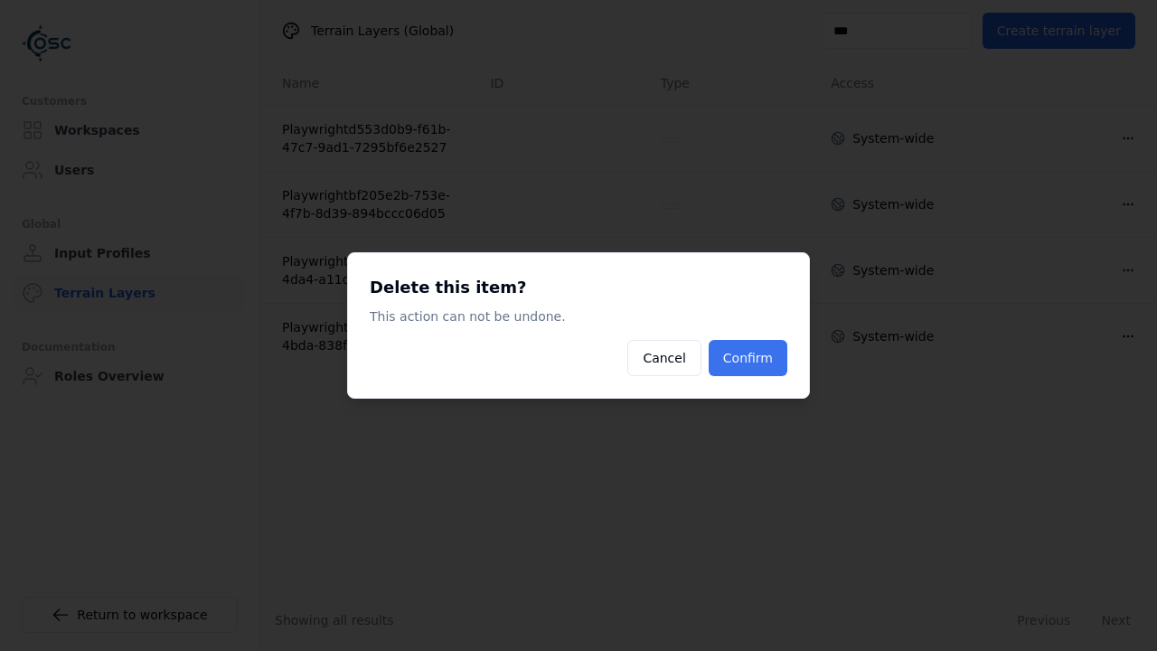
click at [744, 355] on button "Confirm" at bounding box center [748, 358] width 79 height 36
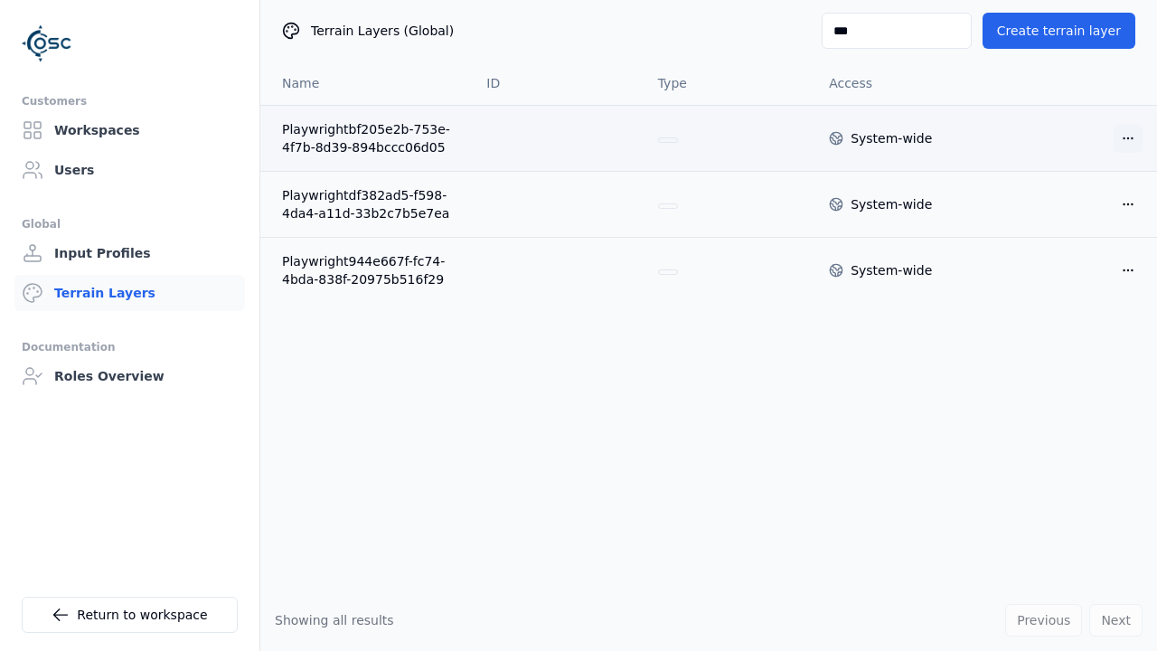
click at [1120, 142] on html "Customers Workspaces Users Global Input Profiles Terrain Layers Documentation R…" at bounding box center [578, 325] width 1157 height 651
click at [1051, 215] on div "Delete" at bounding box center [1069, 203] width 107 height 29
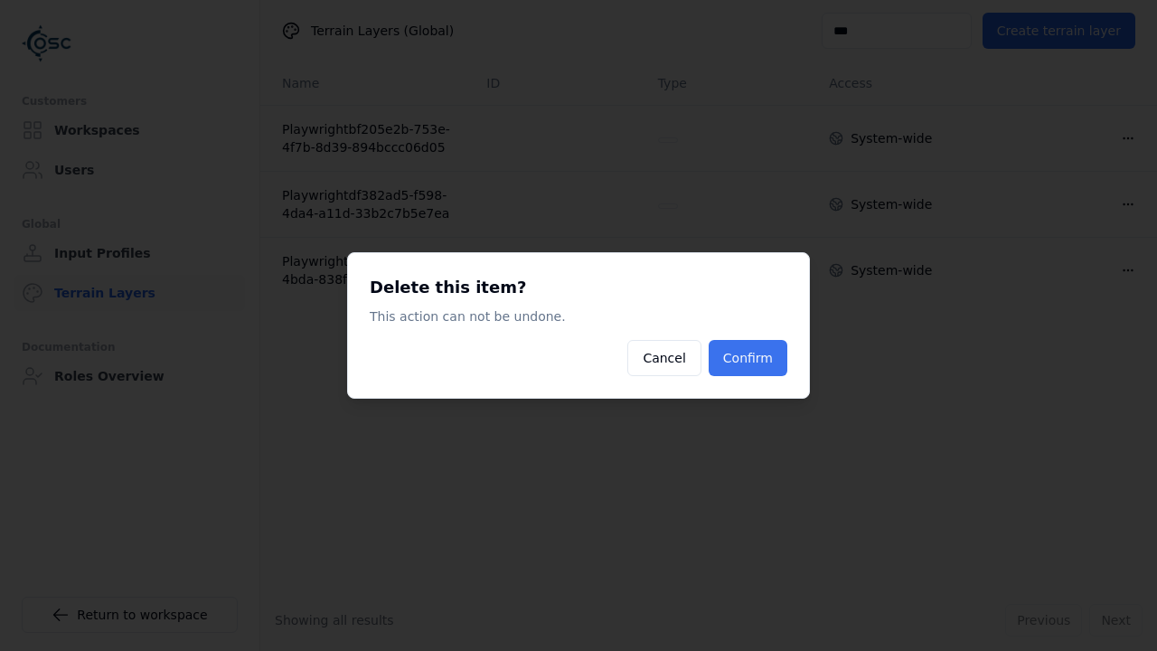
click at [727, 350] on button "Confirm" at bounding box center [748, 358] width 79 height 36
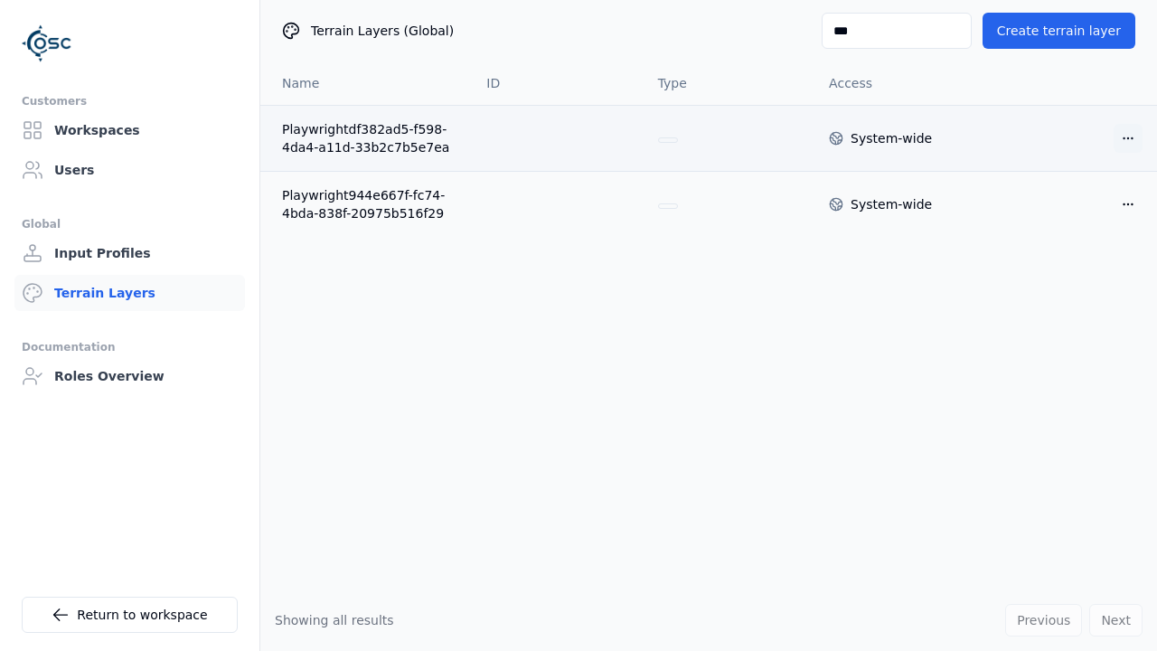
click at [1117, 144] on html "Customers Workspaces Users Global Input Profiles Terrain Layers Documentation R…" at bounding box center [578, 325] width 1157 height 651
click at [1078, 196] on div "Delete" at bounding box center [1069, 203] width 107 height 29
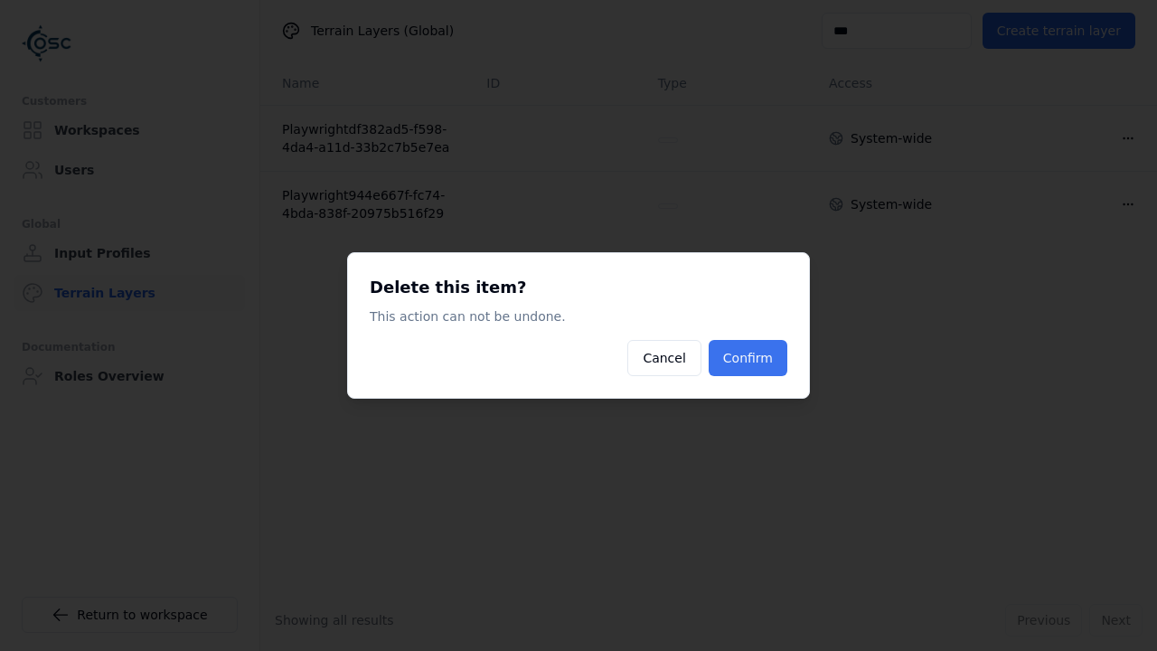
click at [772, 338] on div "Delete this item? This action can not be undone. Cancel Confirm" at bounding box center [578, 325] width 463 height 146
click at [765, 342] on button "Confirm" at bounding box center [748, 358] width 79 height 36
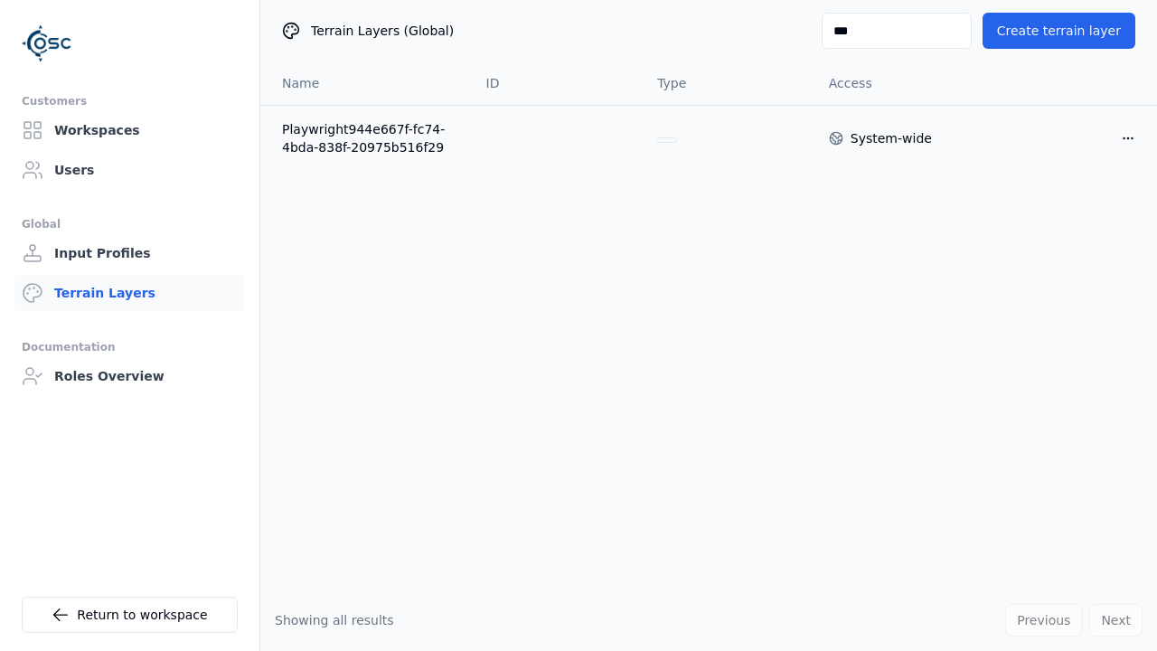
click at [1114, 135] on html "Customers Workspaces Users Global Input Profiles Terrain Layers Documentation R…" at bounding box center [578, 325] width 1157 height 651
click at [1048, 200] on div "Delete" at bounding box center [1069, 203] width 107 height 29
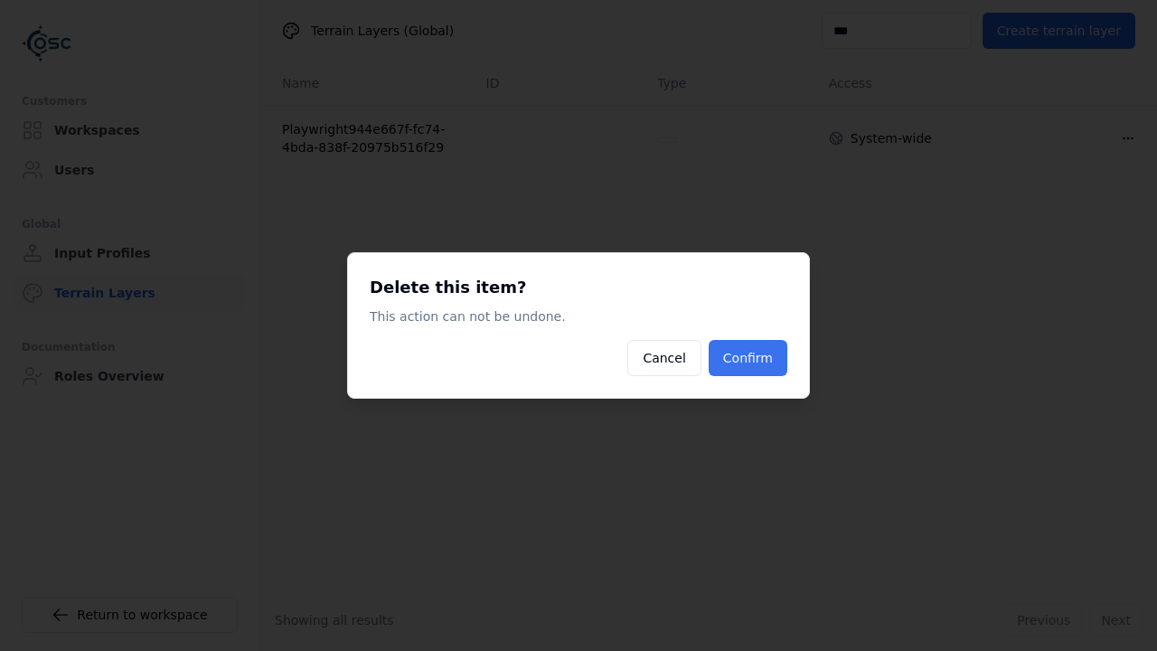
click at [718, 363] on button "Confirm" at bounding box center [748, 358] width 79 height 36
